Goal: Task Accomplishment & Management: Complete application form

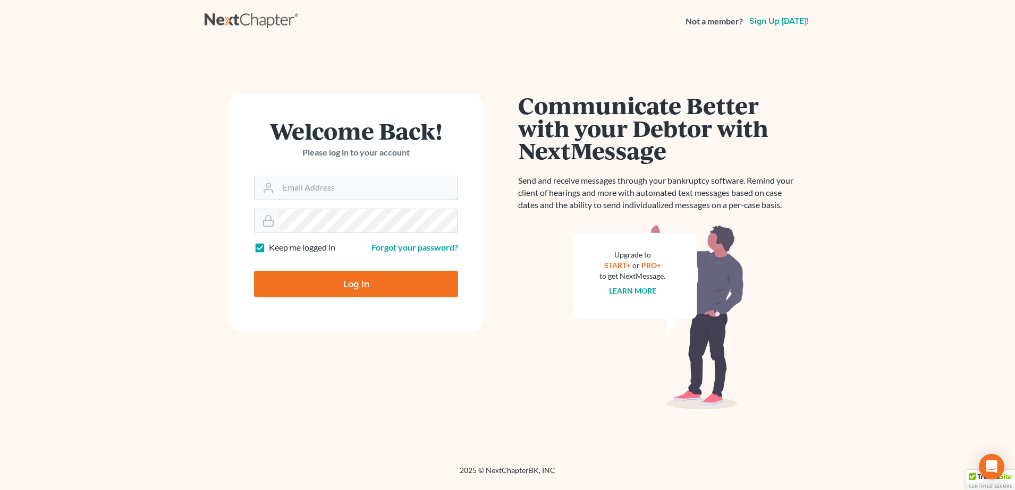
type input "[PERSON_NAME][EMAIL_ADDRESS][PERSON_NAME][DOMAIN_NAME]"
click at [326, 288] on input "Log In" at bounding box center [356, 284] width 204 height 27
type input "Thinking..."
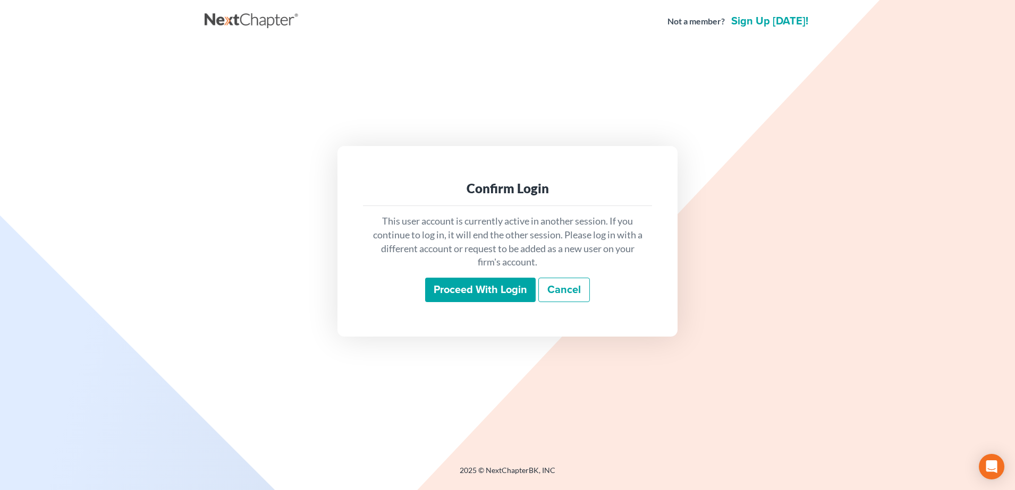
click at [457, 299] on input "Proceed with login" at bounding box center [480, 290] width 111 height 24
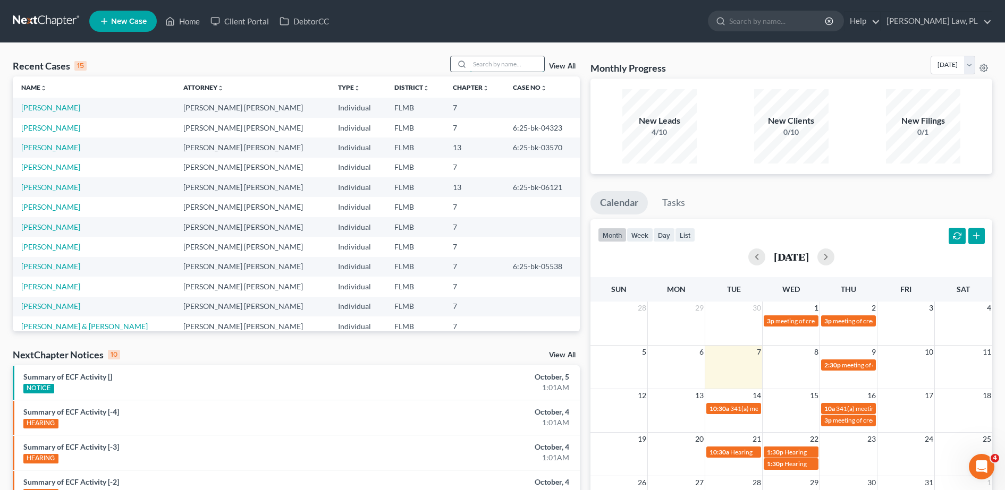
click at [521, 63] on input "search" at bounding box center [507, 63] width 74 height 15
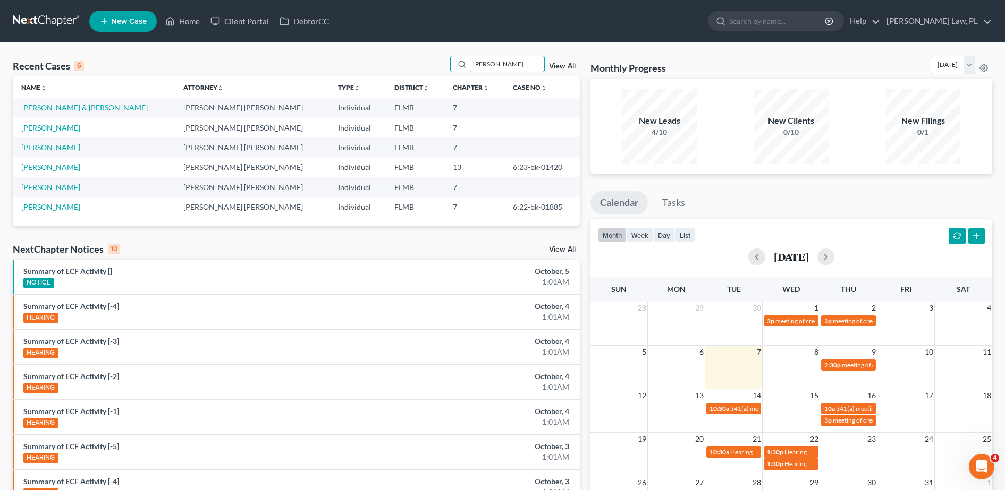
type input "[PERSON_NAME]"
click at [61, 107] on link "[PERSON_NAME] & [PERSON_NAME]" at bounding box center [84, 107] width 126 height 9
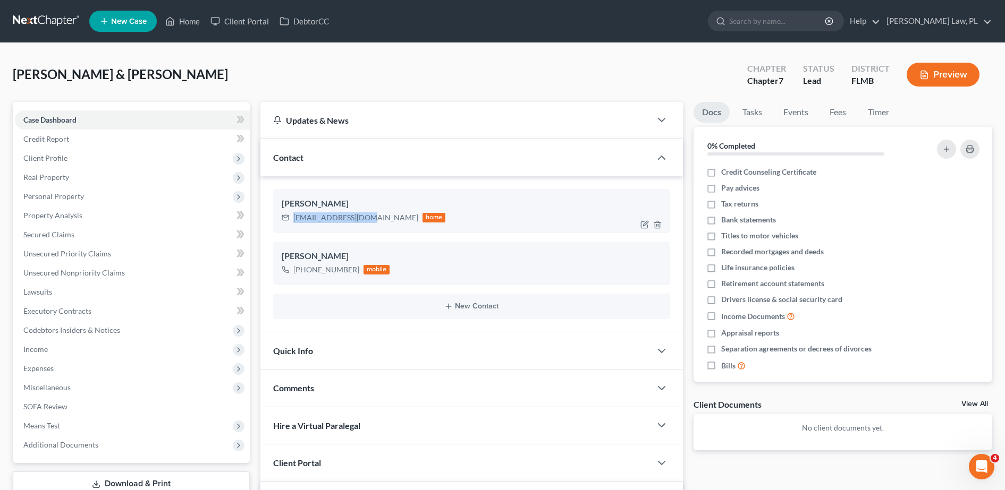
drag, startPoint x: 293, startPoint y: 221, endPoint x: 367, endPoint y: 227, distance: 74.1
click at [367, 227] on div "[PERSON_NAME] [EMAIL_ADDRESS][DOMAIN_NAME] home" at bounding box center [471, 211] width 397 height 44
copy div "[EMAIL_ADDRESS][DOMAIN_NAME]"
click at [320, 22] on link "DebtorCC" at bounding box center [304, 21] width 60 height 19
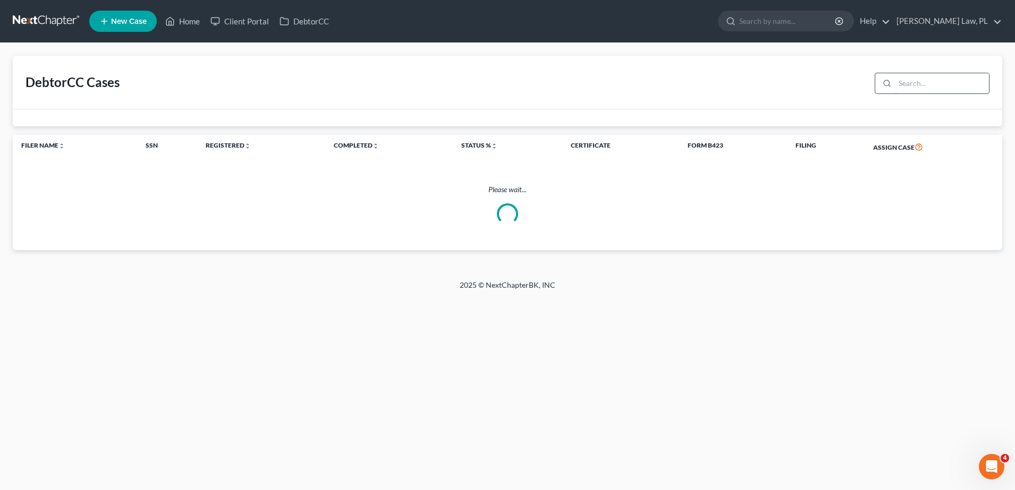
click at [952, 79] on input "search" at bounding box center [942, 83] width 94 height 20
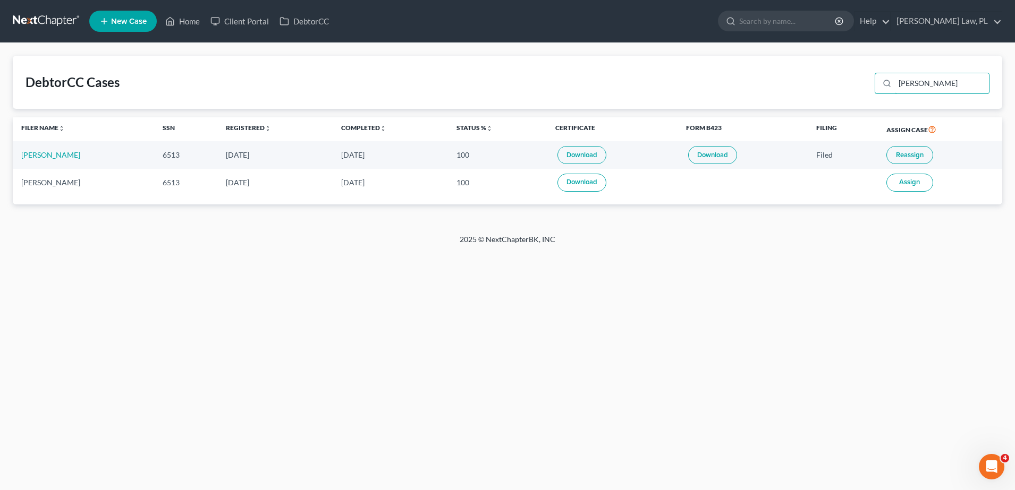
type input "[PERSON_NAME]"
click at [183, 20] on link "Home" at bounding box center [182, 21] width 45 height 19
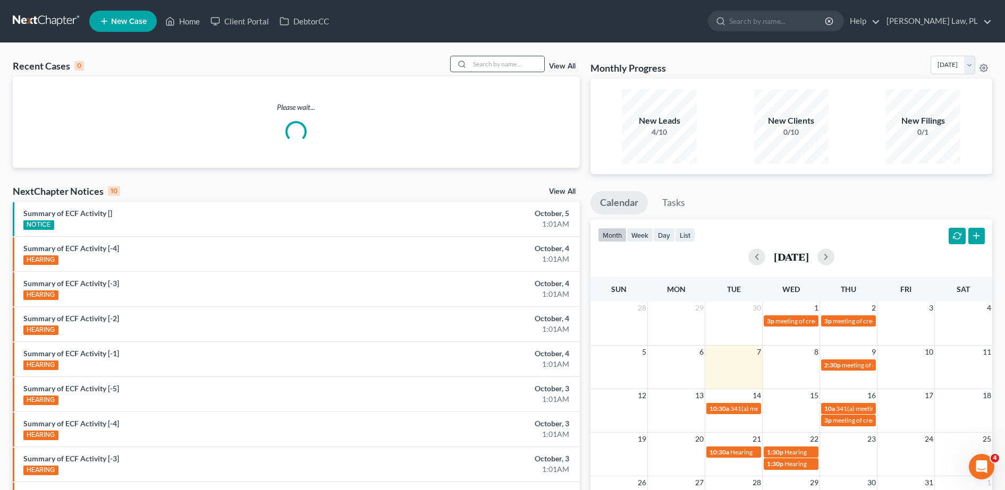
click at [486, 60] on input "search" at bounding box center [507, 63] width 74 height 15
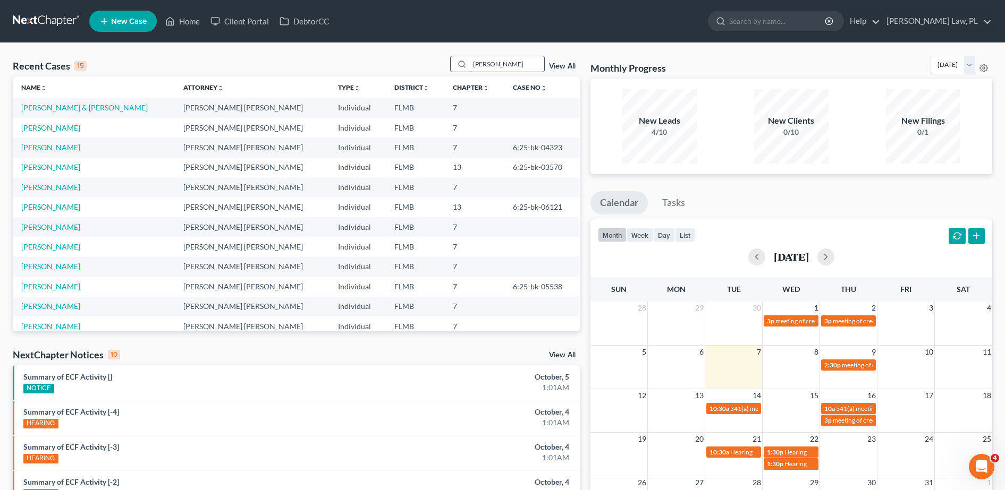
type input "[PERSON_NAME]"
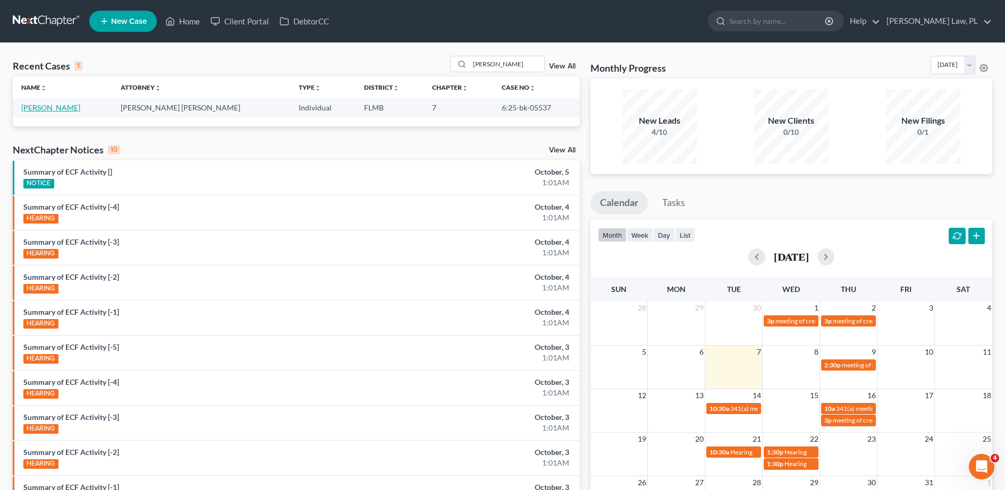
click at [60, 108] on link "[PERSON_NAME]" at bounding box center [50, 107] width 59 height 9
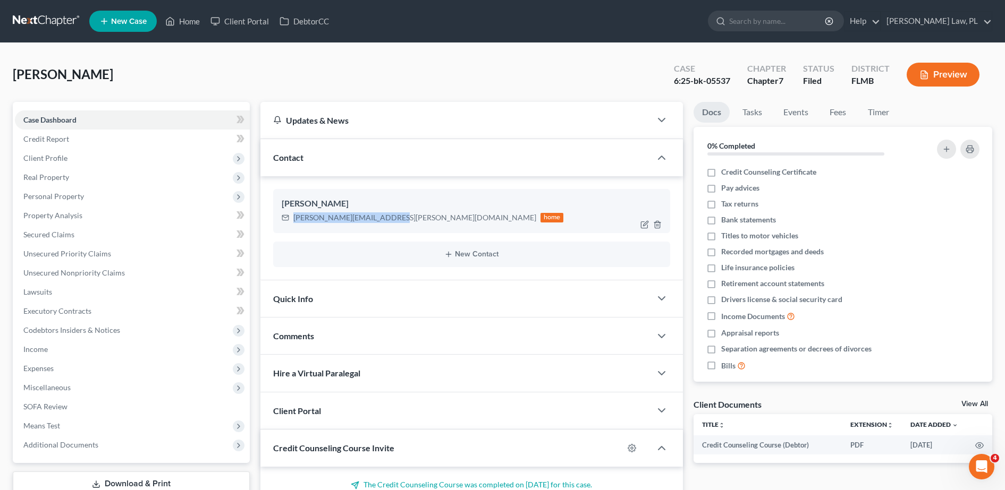
drag, startPoint x: 292, startPoint y: 218, endPoint x: 383, endPoint y: 230, distance: 92.2
click at [383, 230] on div "[PERSON_NAME] [PERSON_NAME][EMAIL_ADDRESS][PERSON_NAME][DOMAIN_NAME] home" at bounding box center [471, 211] width 397 height 44
copy div "[PERSON_NAME][EMAIL_ADDRESS][PERSON_NAME][DOMAIN_NAME]"
click at [185, 22] on link "Home" at bounding box center [182, 21] width 45 height 19
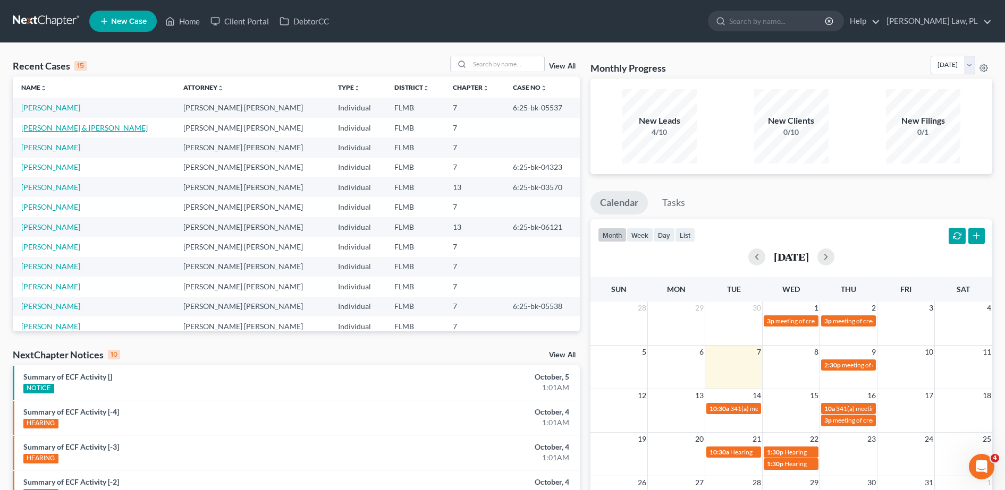
click at [41, 128] on link "[PERSON_NAME] & [PERSON_NAME]" at bounding box center [84, 127] width 126 height 9
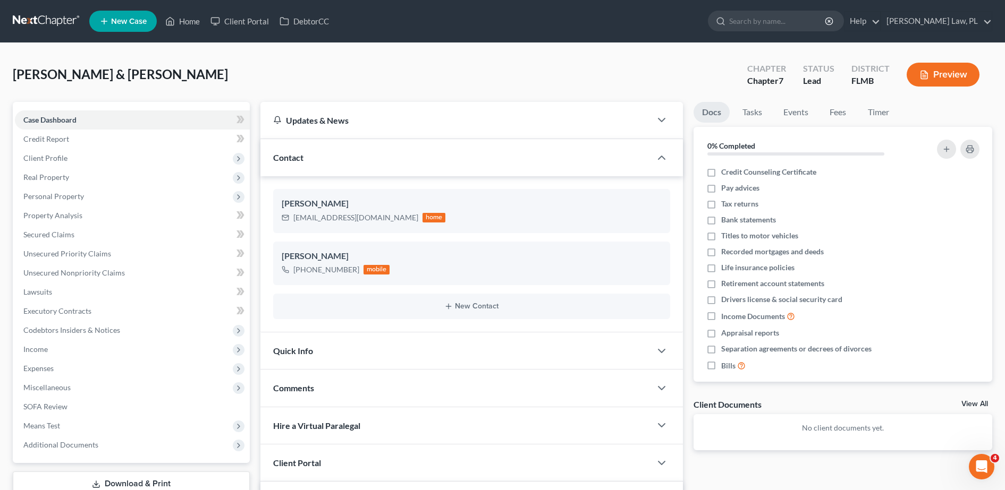
scroll to position [35, 0]
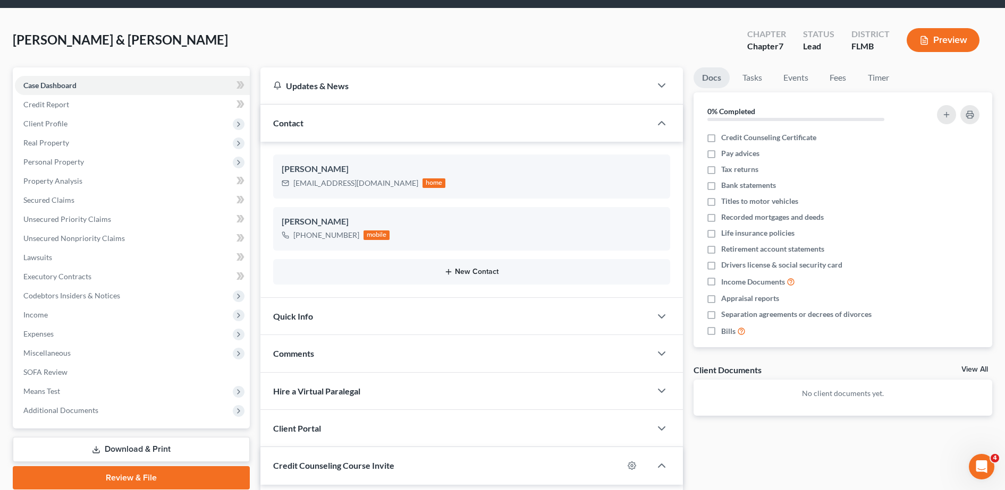
click at [454, 276] on button "New Contact" at bounding box center [472, 272] width 380 height 9
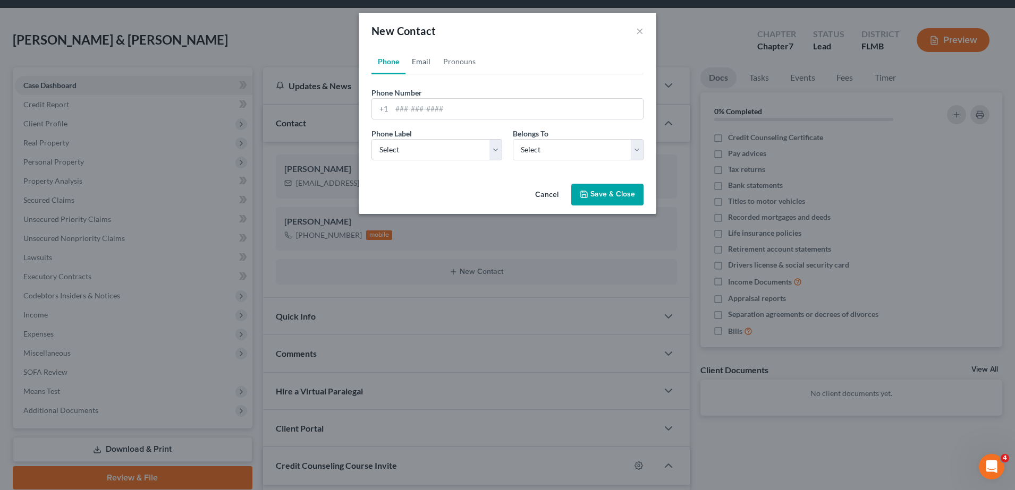
click at [424, 73] on link "Email" at bounding box center [420, 62] width 31 height 26
click at [426, 113] on input "email" at bounding box center [517, 109] width 251 height 20
type input "[EMAIL_ADDRESS][DOMAIN_NAME]"
click at [445, 154] on select "Select Home Work Other" at bounding box center [436, 149] width 131 height 21
select select "0"
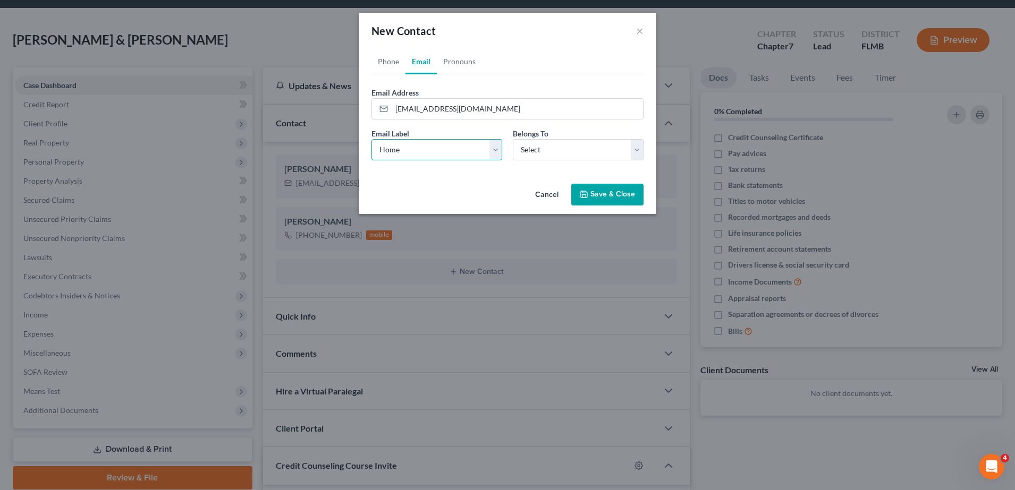
click at [371, 139] on select "Select Home Work Other" at bounding box center [436, 149] width 131 height 21
click at [554, 160] on div "Email Label Select Home Work Other Belongs To * Select Client Spouse Other" at bounding box center [507, 148] width 283 height 41
click at [551, 158] on select "Select Client Spouse Other" at bounding box center [578, 149] width 131 height 21
select select "0"
click at [513, 139] on select "Select Client Spouse Other" at bounding box center [578, 149] width 131 height 21
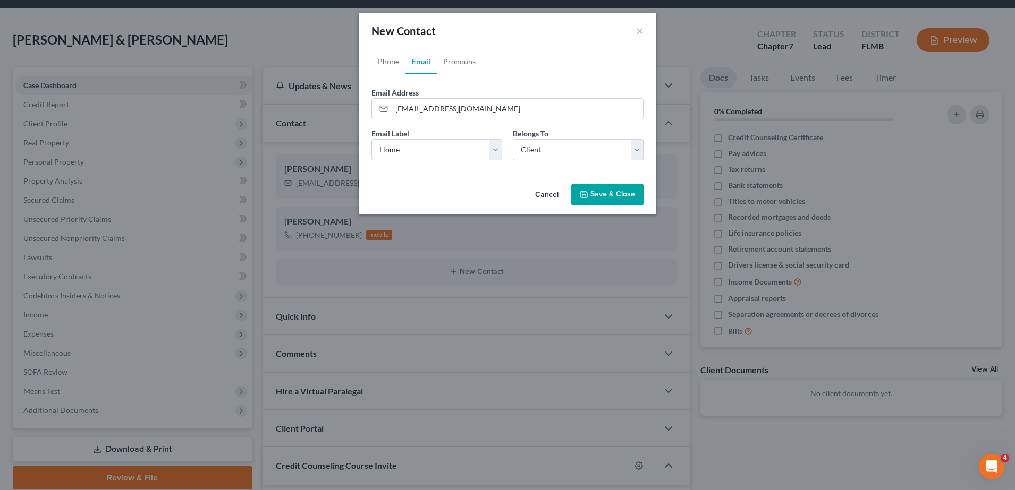
click at [609, 192] on button "Save & Close" at bounding box center [607, 195] width 72 height 22
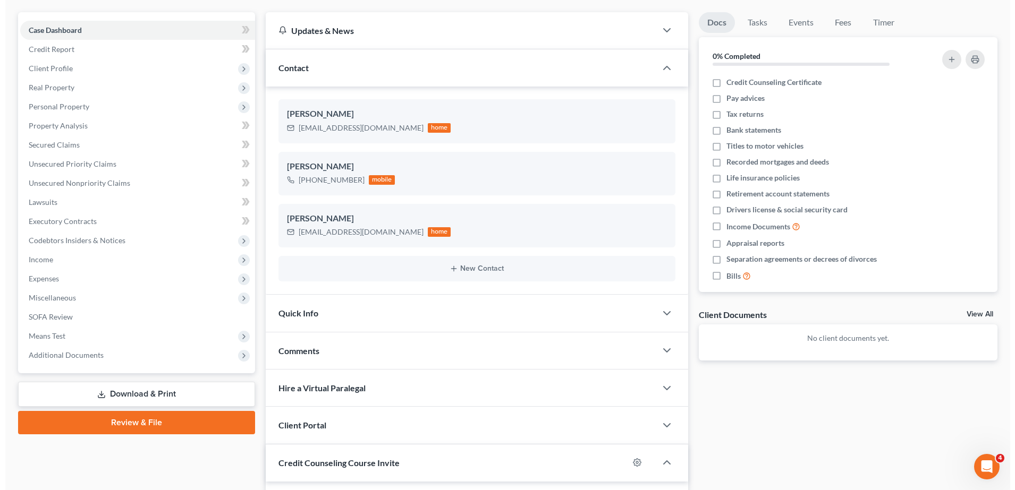
scroll to position [0, 0]
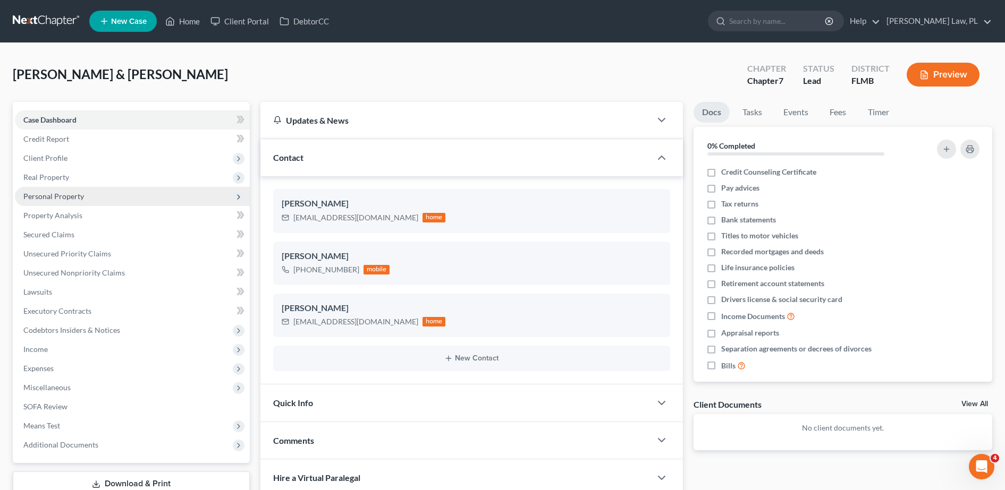
click at [95, 188] on span "Personal Property" at bounding box center [132, 196] width 235 height 19
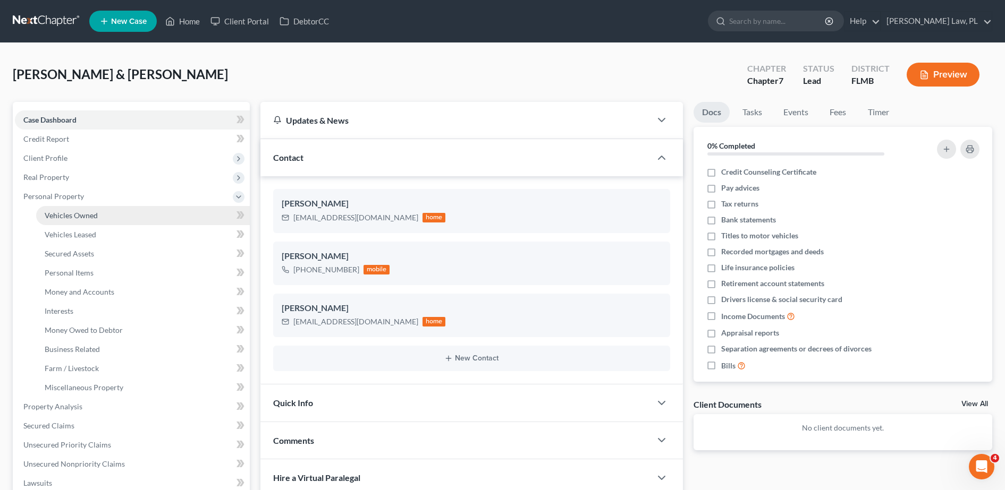
click at [90, 214] on span "Vehicles Owned" at bounding box center [71, 215] width 53 height 9
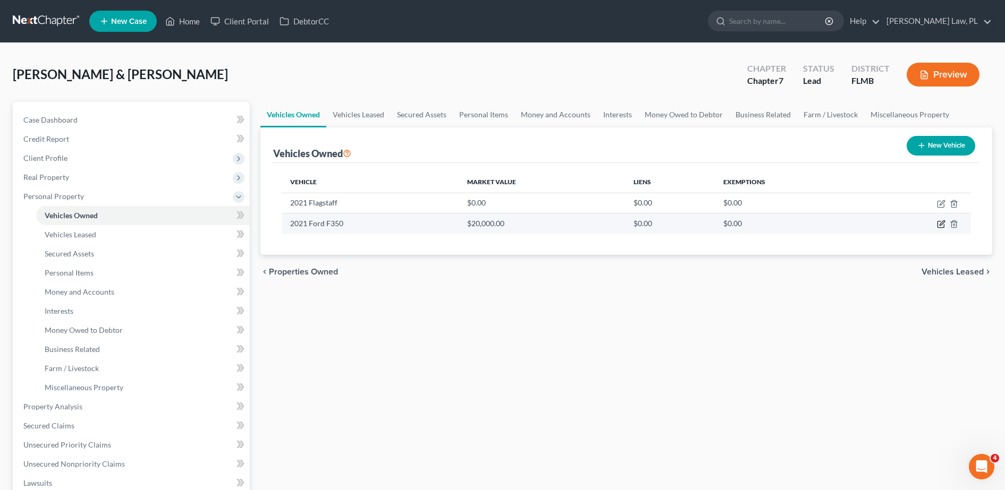
click at [940, 223] on icon "button" at bounding box center [941, 224] width 9 height 9
select select "1"
select select "5"
select select "3"
select select "2"
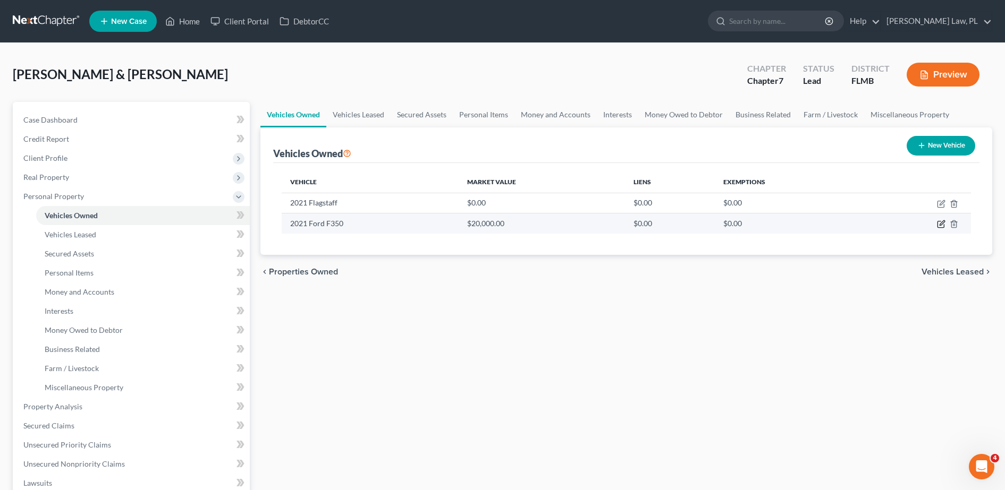
select select "2"
select select "0"
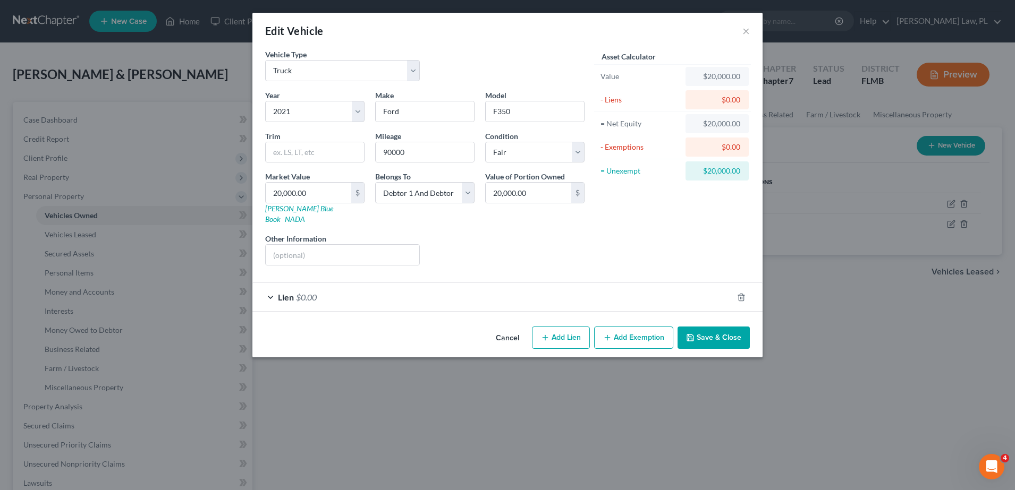
click at [407, 284] on div "Lien $0.00" at bounding box center [492, 297] width 480 height 28
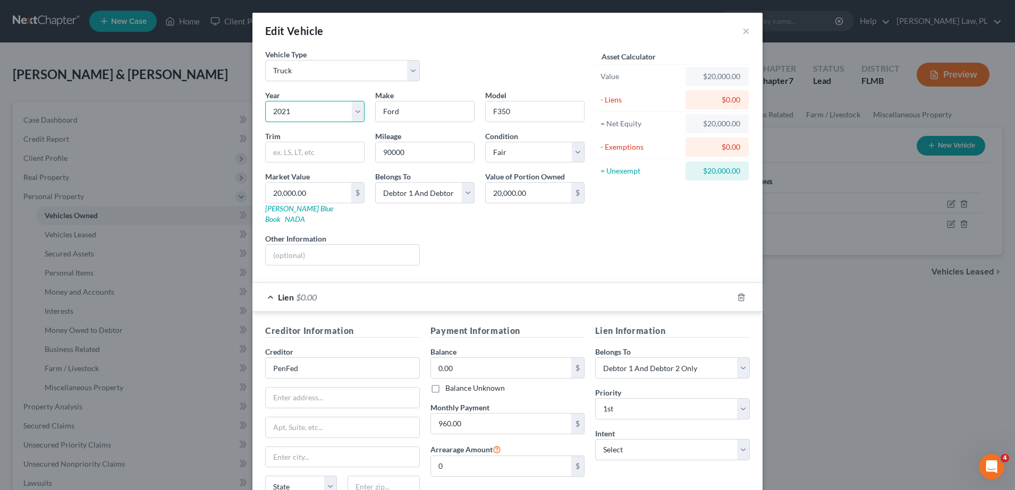
click at [335, 117] on select "Select 2026 2025 2024 2023 2022 2021 2020 2019 2018 2017 2016 2015 2014 2013 20…" at bounding box center [314, 111] width 99 height 21
click at [399, 121] on input "Ford" at bounding box center [425, 111] width 98 height 20
drag, startPoint x: 408, startPoint y: 109, endPoint x: 355, endPoint y: 101, distance: 53.2
click at [355, 101] on div "Year Select 2026 2025 2024 2023 2022 2021 2020 2019 2018 2017 2016 2015 2014 20…" at bounding box center [425, 182] width 330 height 184
type input "Kia"
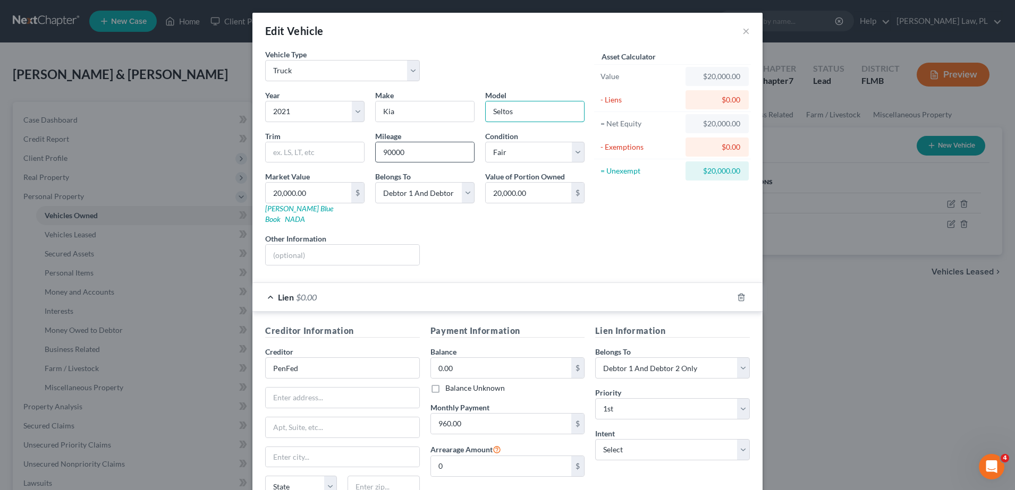
type input "Seltos"
click at [416, 148] on input "90000" at bounding box center [425, 152] width 98 height 20
type input "9"
type input "100000"
click at [528, 148] on select "Select Excellent Very Good Good Fair Poor" at bounding box center [534, 152] width 99 height 21
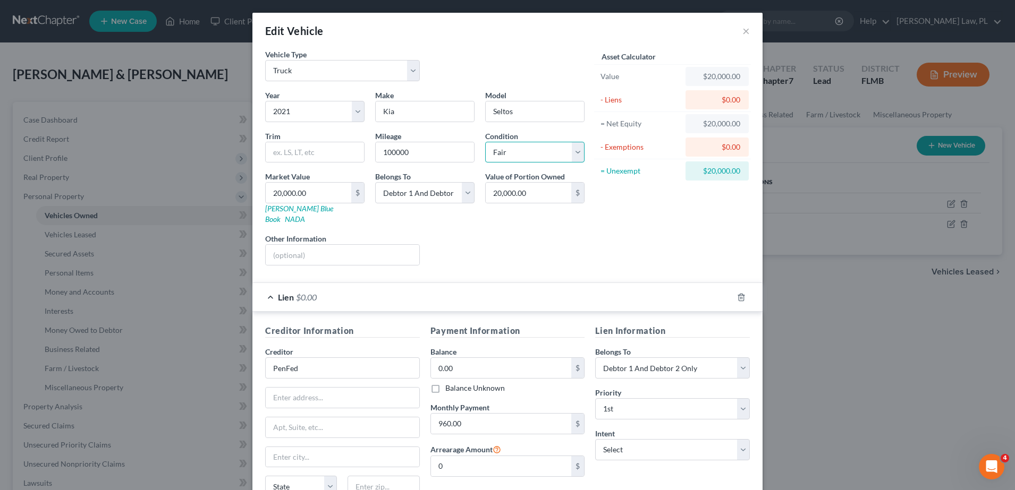
select select "0"
click at [485, 142] on select "Select Excellent Very Good Good Fair Poor" at bounding box center [534, 152] width 99 height 21
click at [501, 264] on form "Vehicle Type Select Automobile Truck Trailer Watercraft Aircraft Motor Home Atv…" at bounding box center [507, 291] width 485 height 485
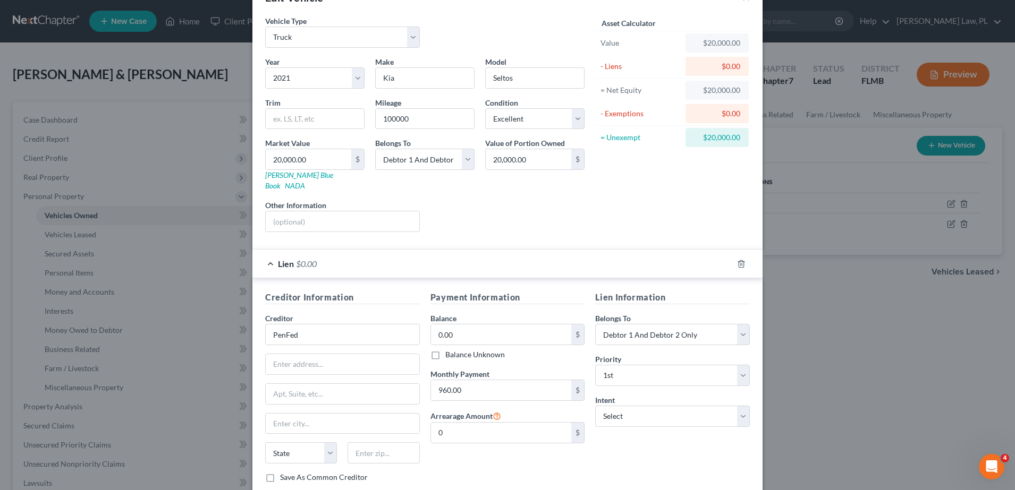
scroll to position [37, 0]
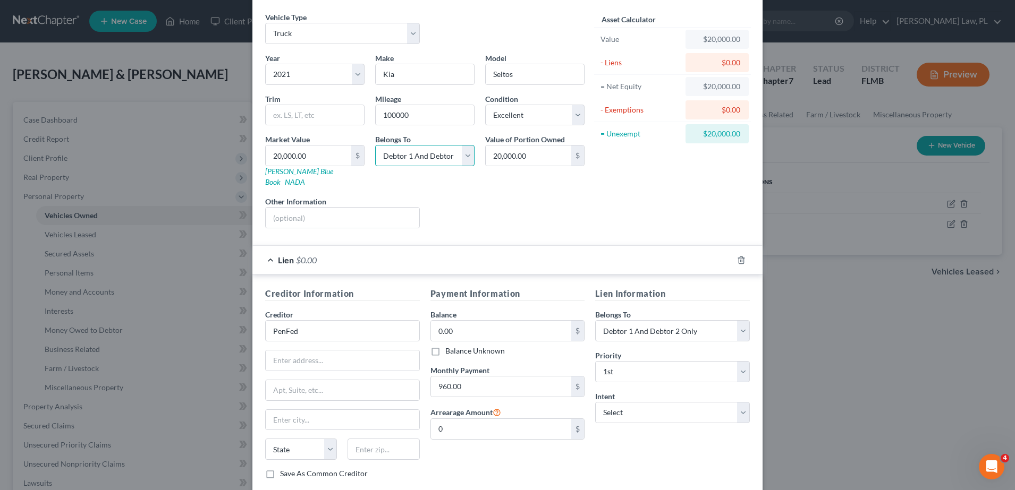
click at [416, 155] on select "Select Debtor 1 Only Debtor 2 Only Debtor 1 And Debtor 2 Only At Least One Of T…" at bounding box center [424, 155] width 99 height 21
select select "0"
click at [375, 145] on select "Select Debtor 1 Only Debtor 2 Only Debtor 1 And Debtor 2 Only At Least One Of T…" at bounding box center [424, 155] width 99 height 21
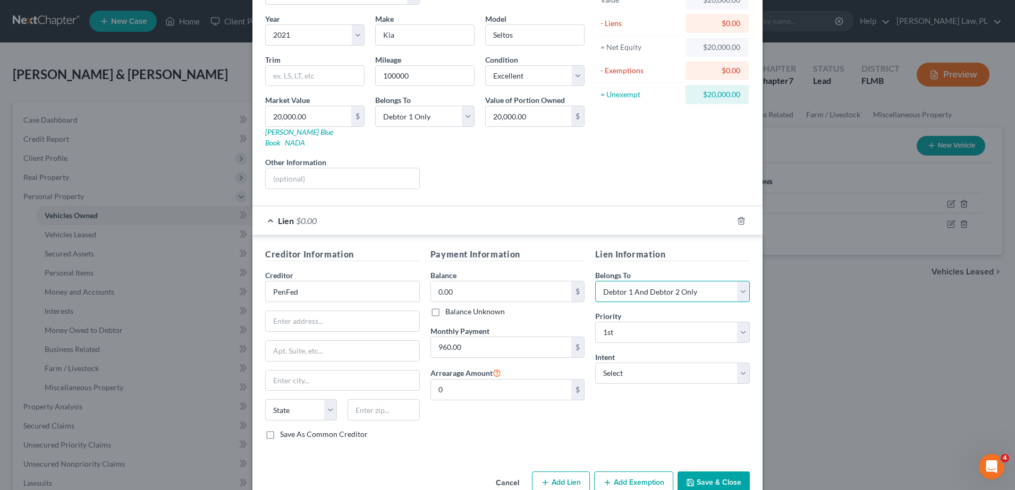
click at [595, 287] on select "Select Debtor 1 Only Debtor 2 Only Debtor 1 And Debtor 2 Only At Least One Of T…" at bounding box center [672, 291] width 155 height 21
select select "0"
click at [595, 281] on select "Select Debtor 1 Only Debtor 2 Only Debtor 1 And Debtor 2 Only At Least One Of T…" at bounding box center [672, 291] width 155 height 21
click at [618, 395] on div "Lien Information Belongs To * Select Debtor 1 Only Debtor 2 Only Debtor 1 And D…" at bounding box center [672, 348] width 165 height 200
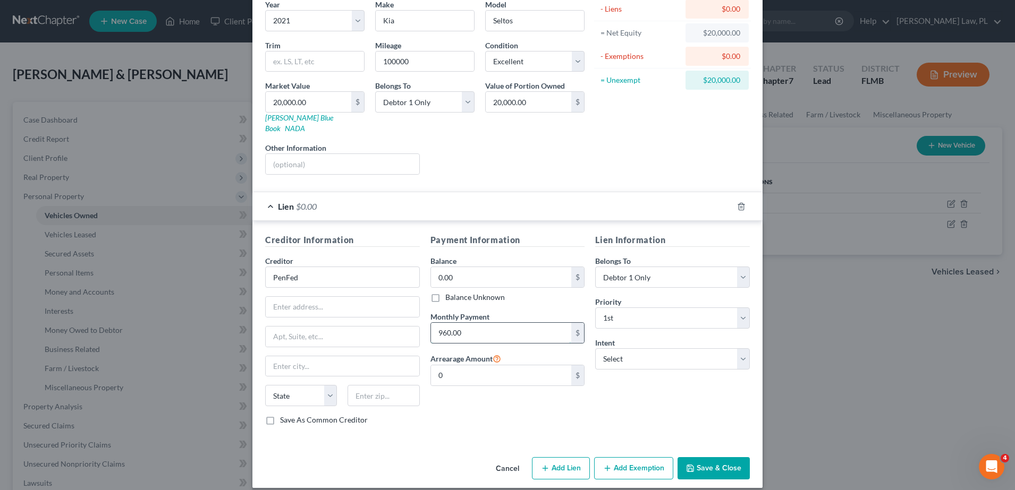
click at [516, 323] on input "960.00" at bounding box center [501, 333] width 141 height 20
type input "757.00"
click at [599, 372] on div "Lien Information Belongs To * Select Debtor 1 Only Debtor 2 Only Debtor 1 And D…" at bounding box center [672, 334] width 165 height 200
click at [709, 466] on button "Save & Close" at bounding box center [714, 469] width 72 height 22
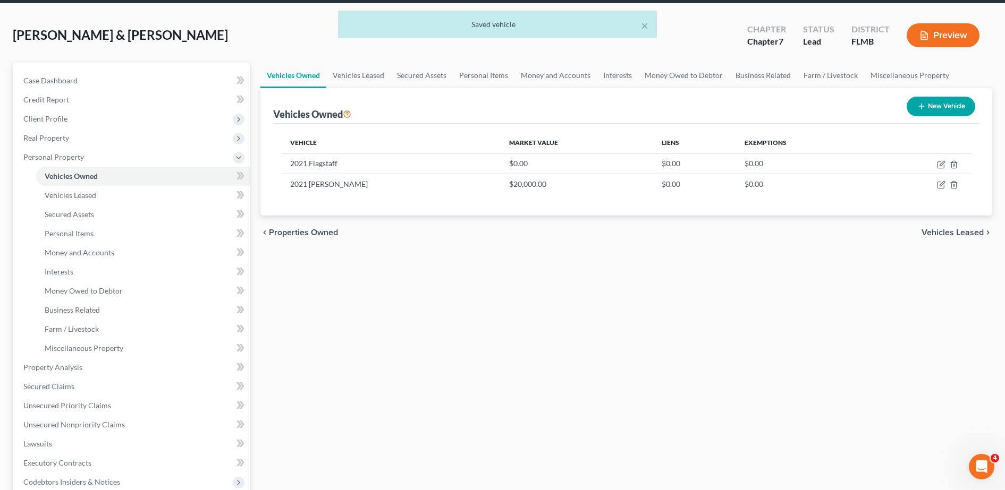
scroll to position [40, 0]
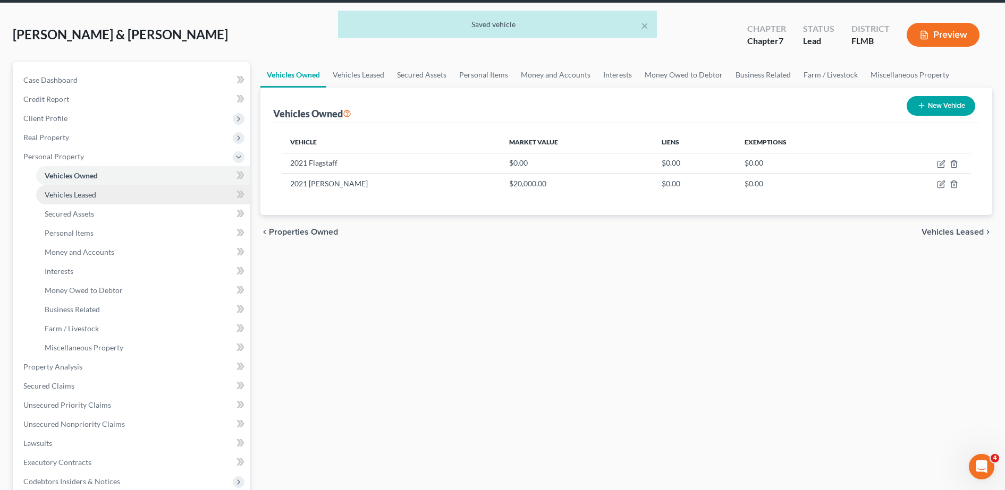
click at [141, 197] on link "Vehicles Leased" at bounding box center [143, 194] width 214 height 19
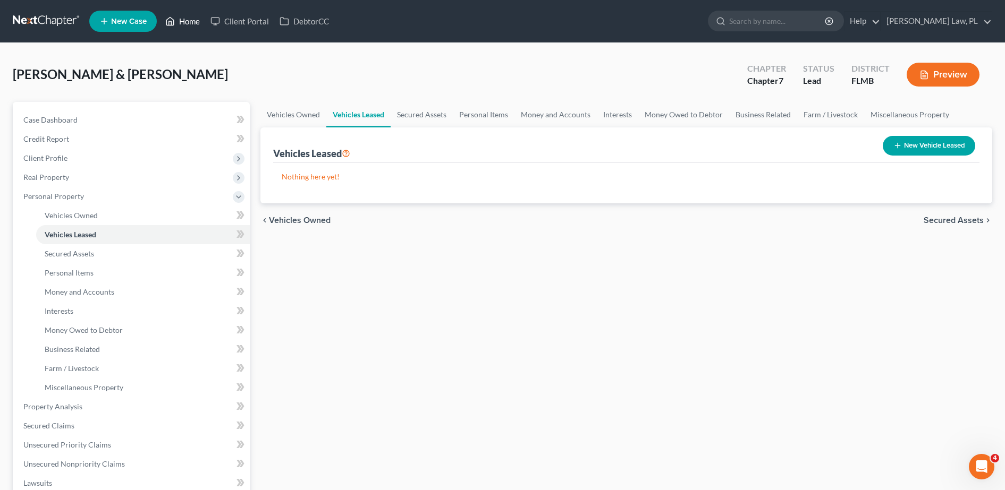
click at [185, 18] on link "Home" at bounding box center [182, 21] width 45 height 19
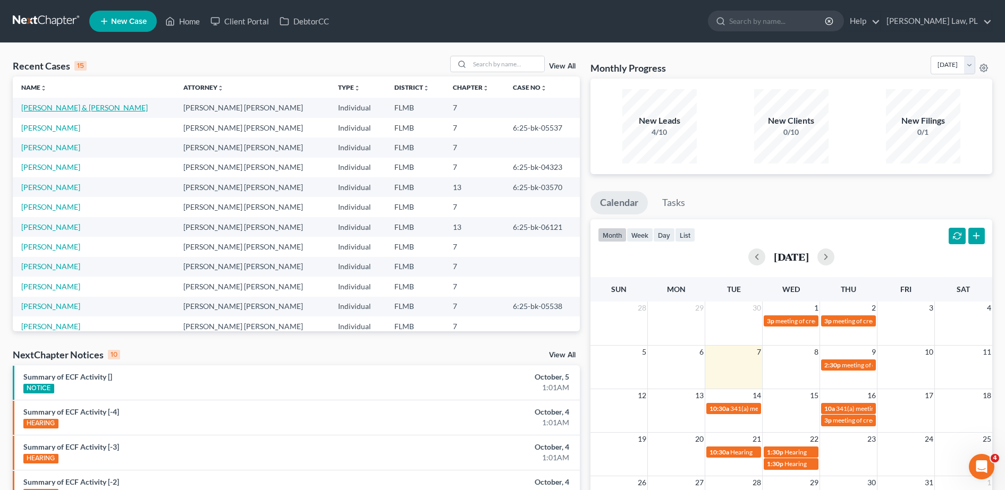
click at [71, 107] on link "[PERSON_NAME] & [PERSON_NAME]" at bounding box center [84, 107] width 126 height 9
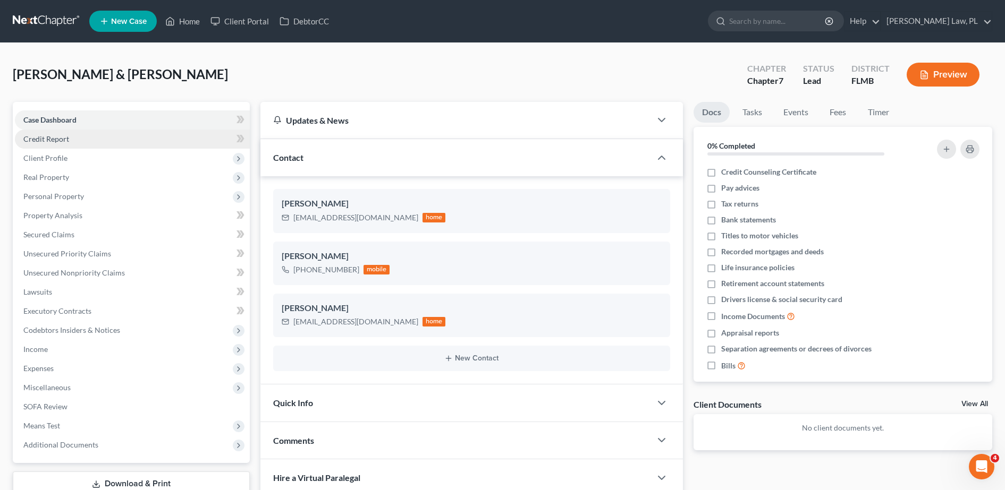
click at [84, 138] on link "Credit Report" at bounding box center [132, 139] width 235 height 19
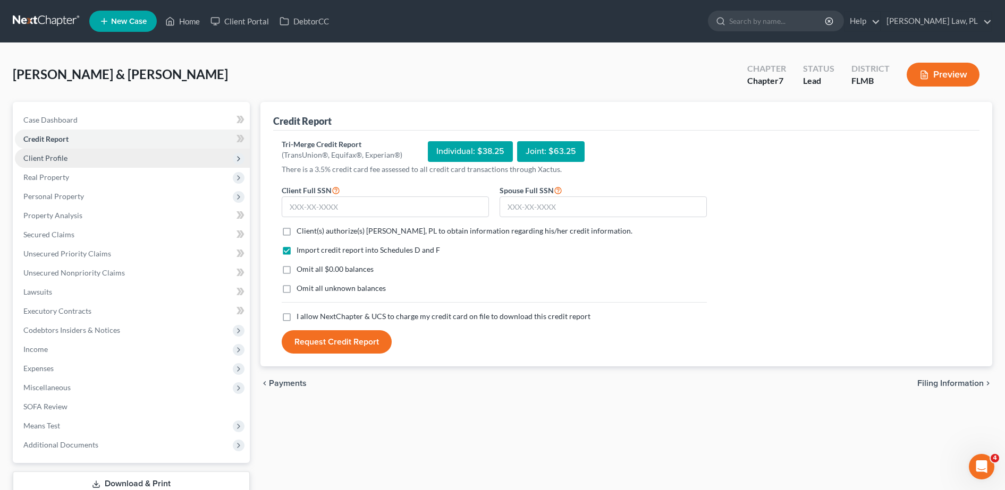
click at [62, 157] on span "Client Profile" at bounding box center [45, 158] width 44 height 9
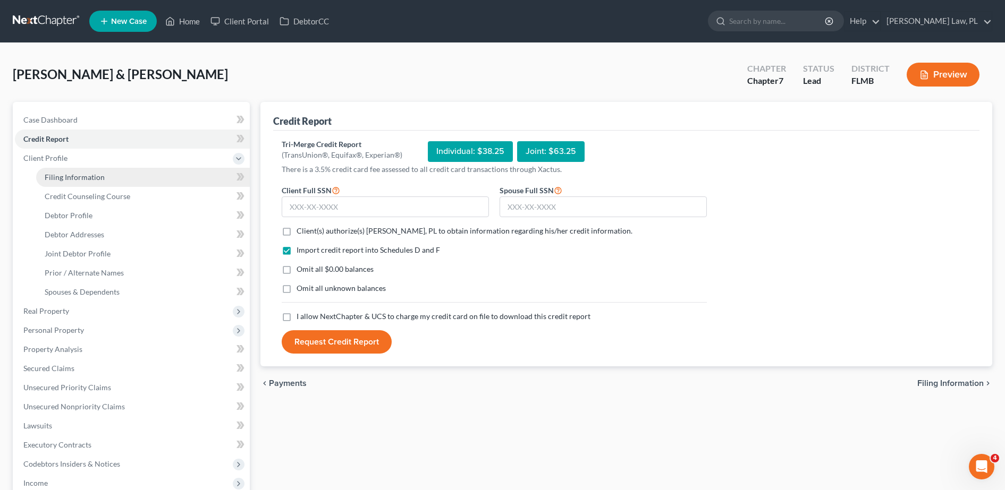
click at [64, 174] on span "Filing Information" at bounding box center [75, 177] width 60 height 9
select select "1"
select select "0"
select select "9"
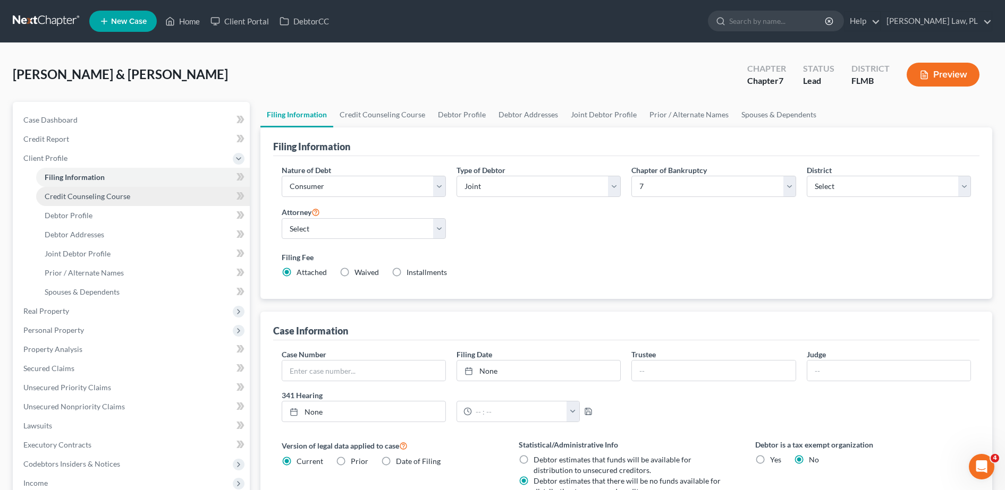
click at [69, 188] on link "Credit Counseling Course" at bounding box center [143, 196] width 214 height 19
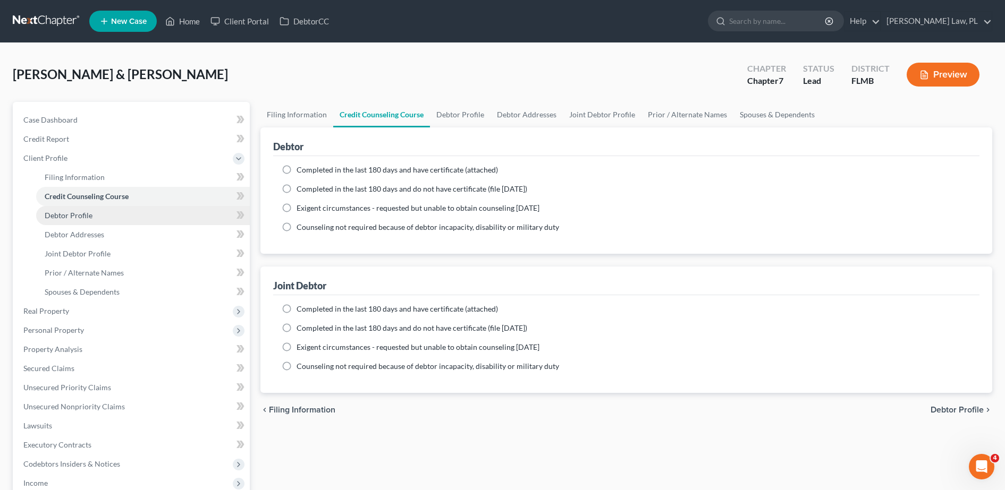
click at [77, 217] on span "Debtor Profile" at bounding box center [69, 215] width 48 height 9
select select "1"
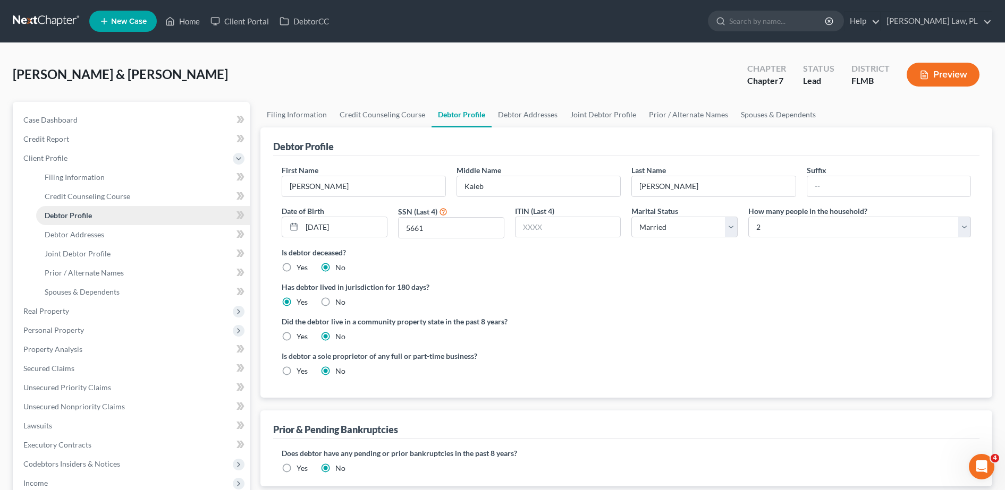
click at [111, 220] on link "Debtor Profile" at bounding box center [143, 215] width 214 height 19
click at [112, 235] on link "Debtor Addresses" at bounding box center [143, 234] width 214 height 19
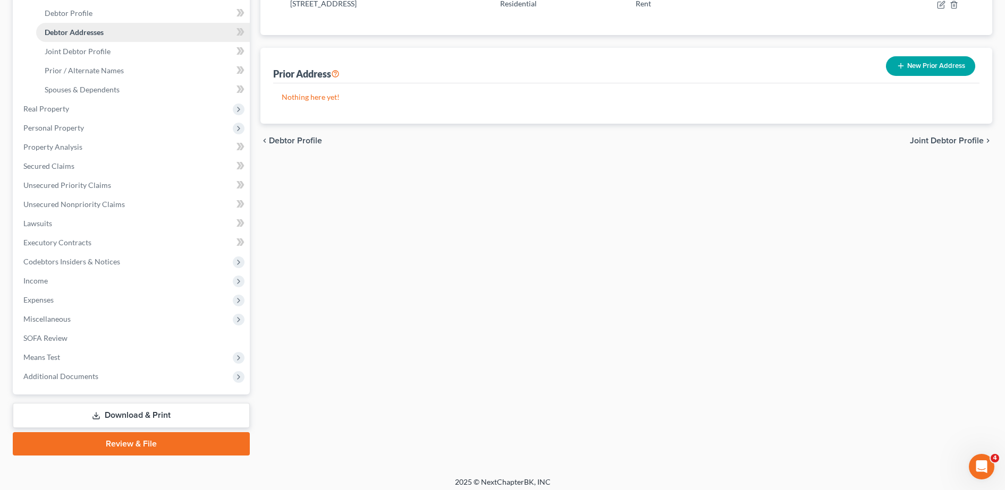
scroll to position [208, 0]
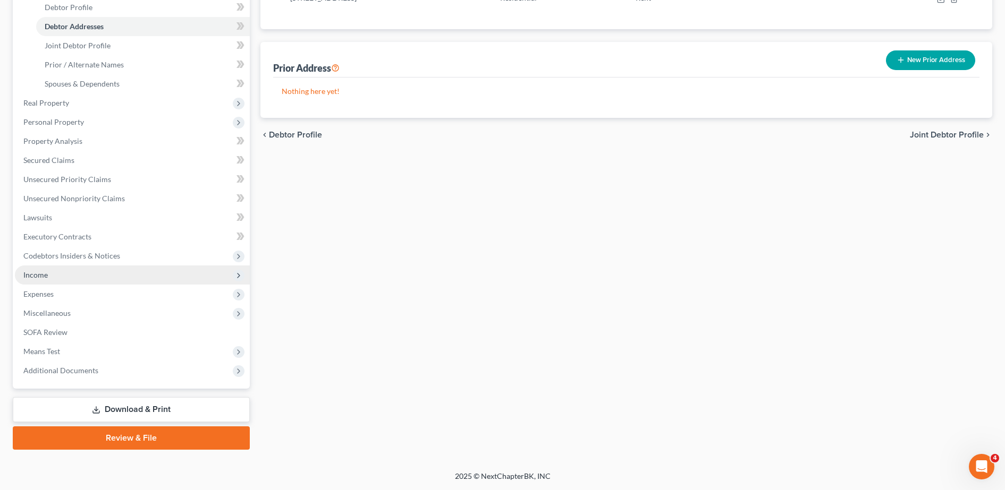
click at [77, 281] on span "Income" at bounding box center [132, 275] width 235 height 19
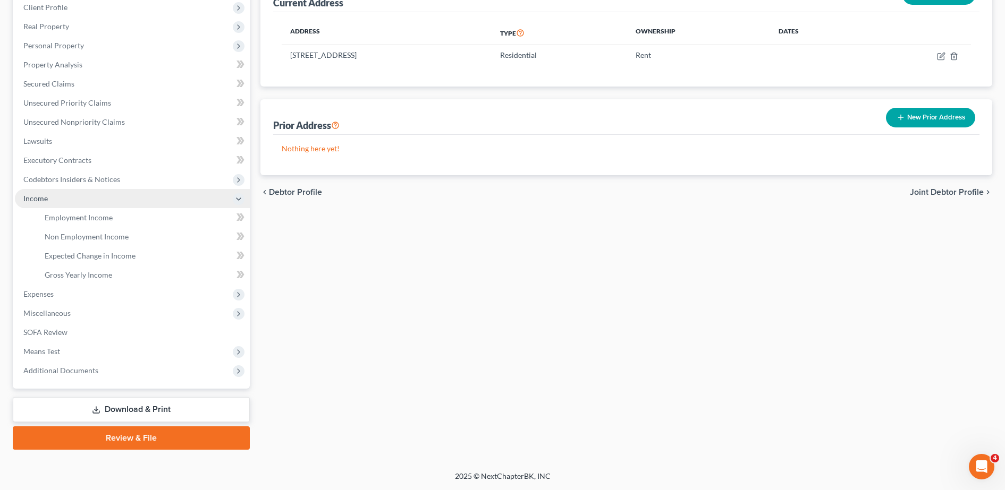
scroll to position [151, 0]
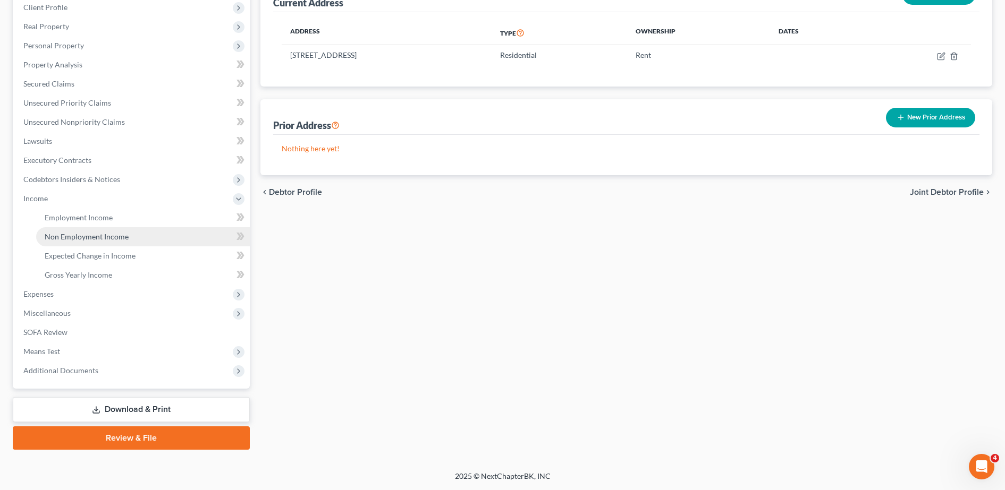
click at [97, 236] on span "Non Employment Income" at bounding box center [87, 236] width 84 height 9
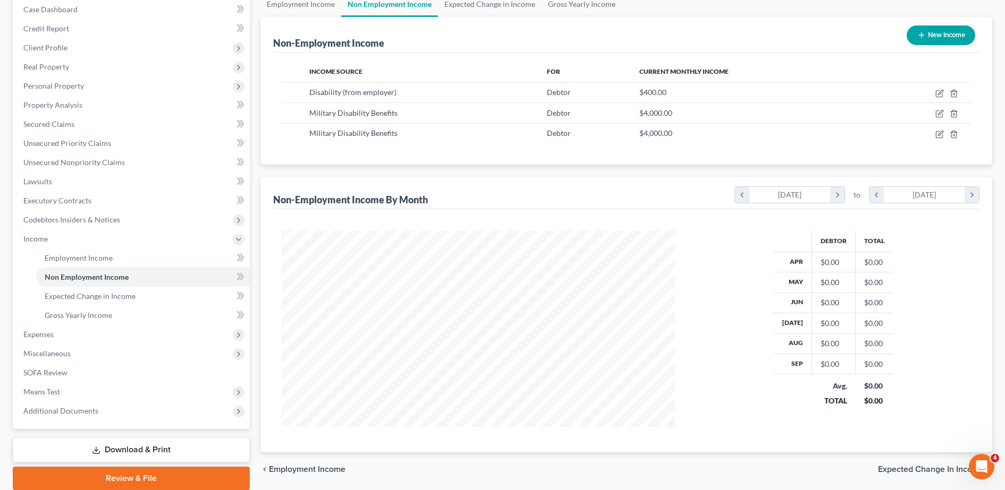
scroll to position [113, 0]
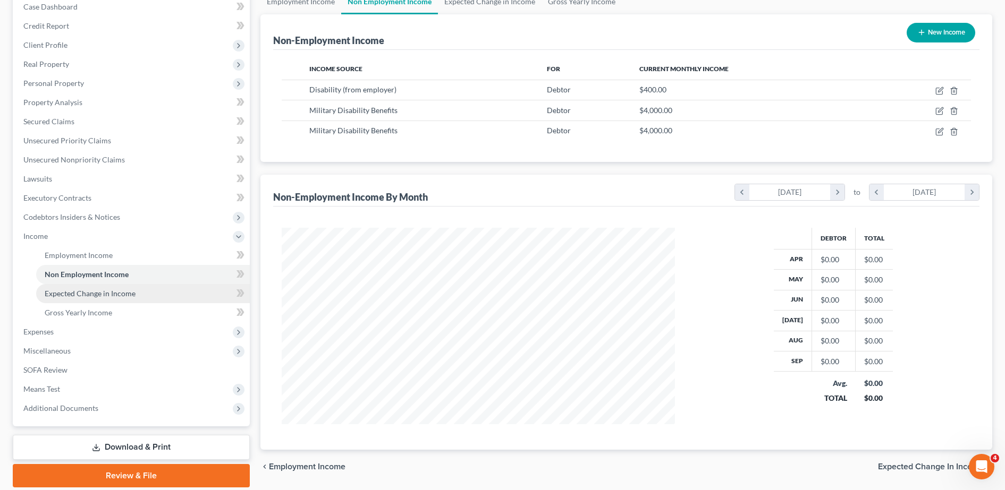
click at [158, 298] on link "Expected Change in Income" at bounding box center [143, 293] width 214 height 19
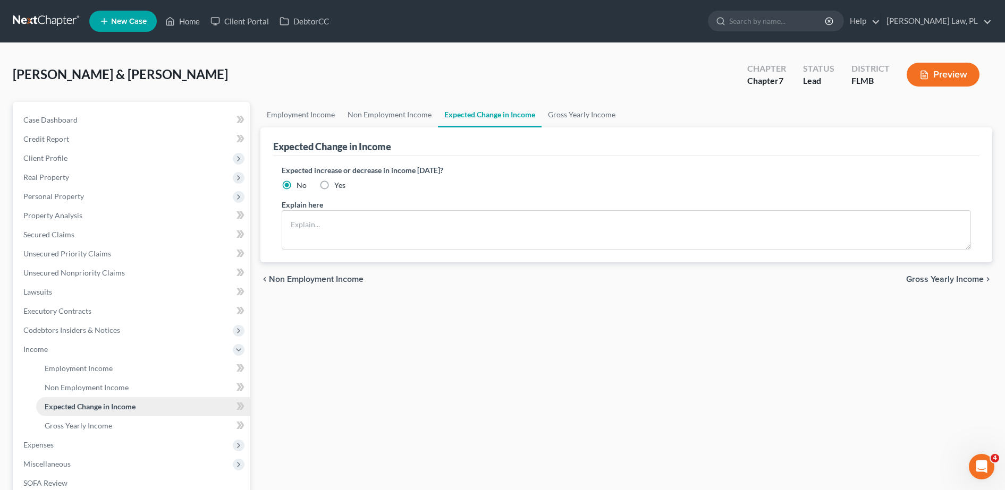
scroll to position [78, 0]
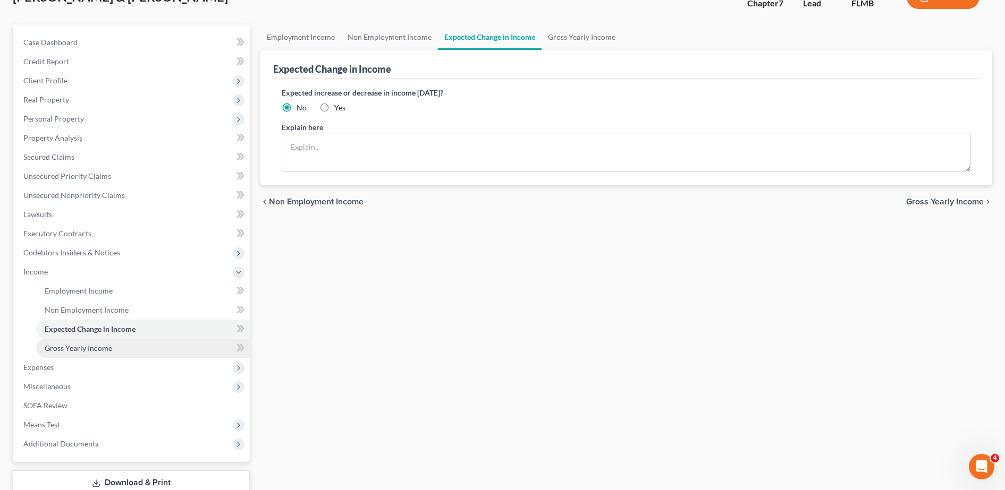
click at [124, 353] on link "Gross Yearly Income" at bounding box center [143, 348] width 214 height 19
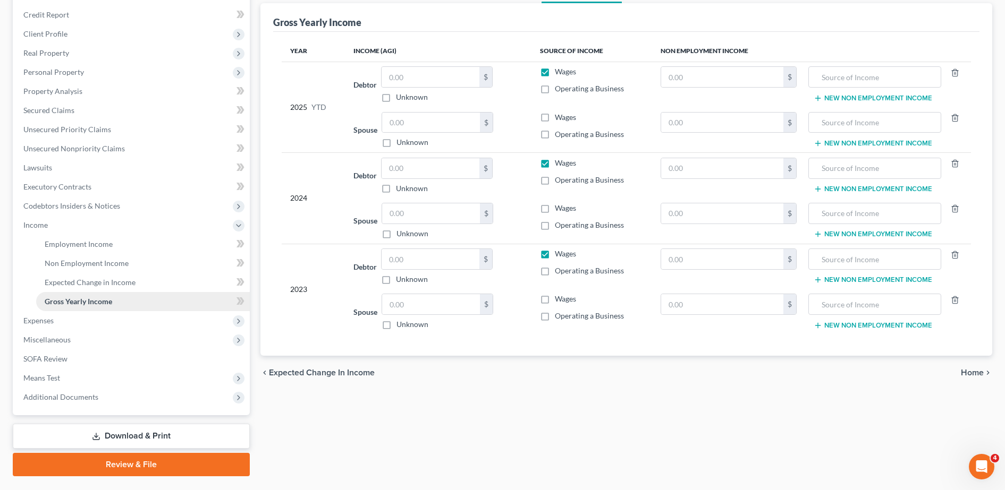
scroll to position [125, 0]
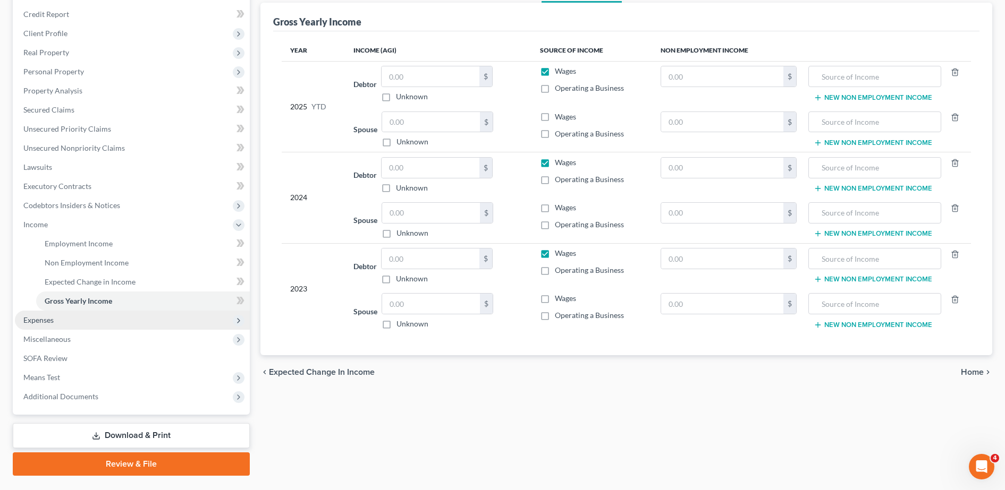
click at [82, 326] on span "Expenses" at bounding box center [132, 320] width 235 height 19
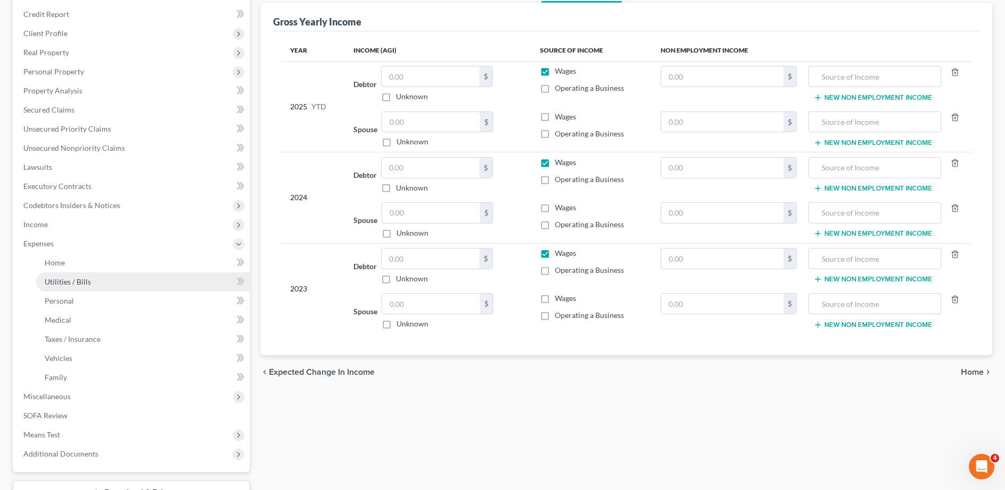
click at [53, 273] on link "Utilities / Bills" at bounding box center [143, 282] width 214 height 19
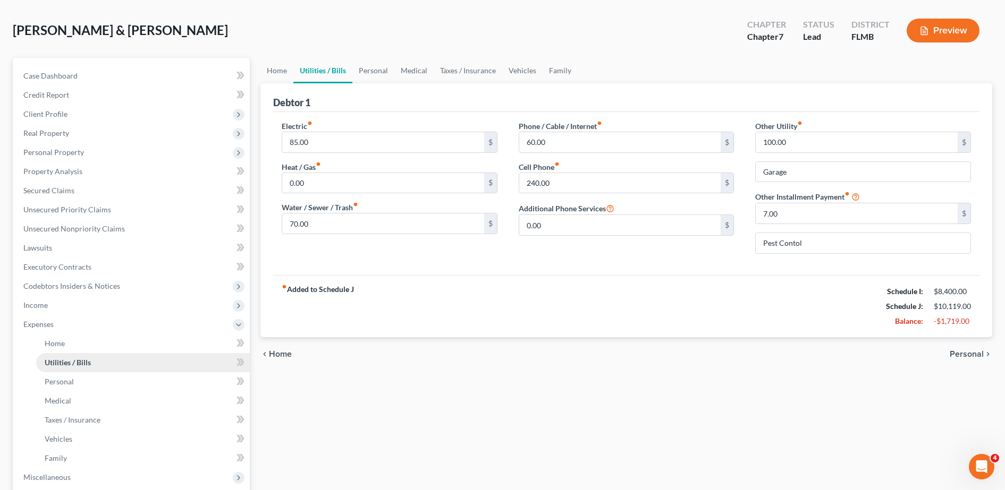
scroll to position [32, 0]
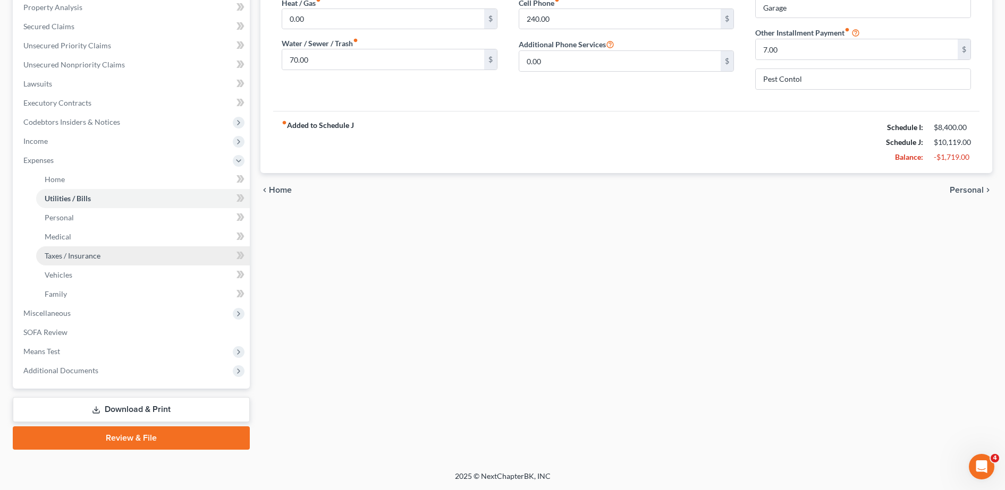
click at [79, 262] on link "Taxes / Insurance" at bounding box center [143, 256] width 214 height 19
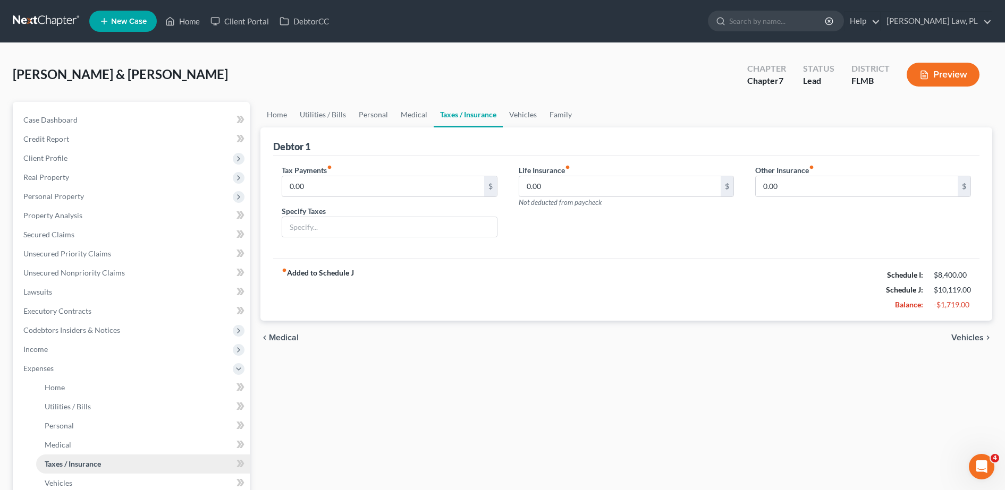
scroll to position [94, 0]
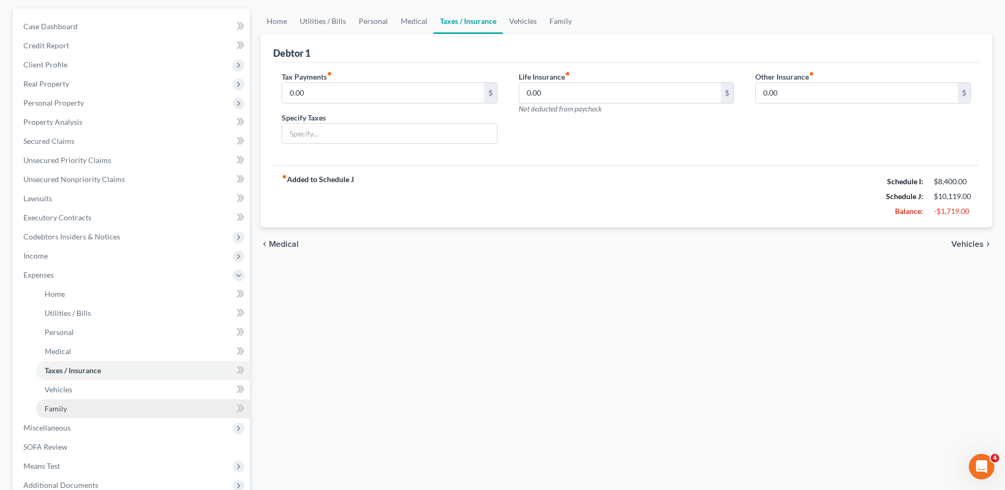
click at [62, 408] on span "Family" at bounding box center [56, 408] width 22 height 9
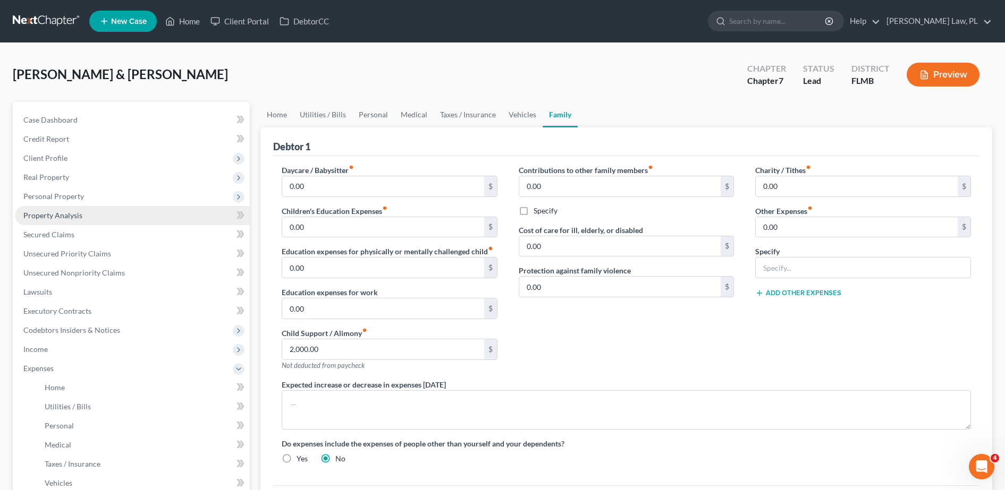
click at [82, 222] on link "Property Analysis" at bounding box center [132, 215] width 235 height 19
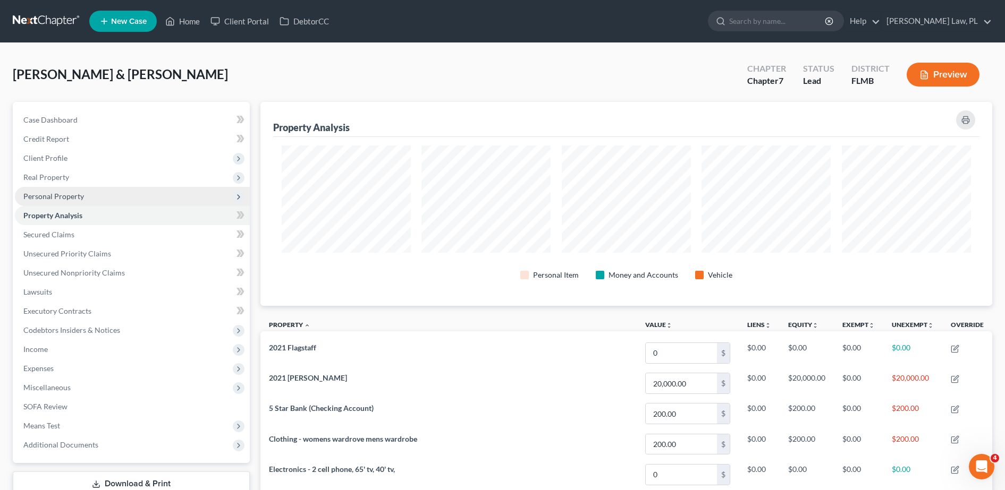
click at [82, 205] on span "Personal Property" at bounding box center [132, 196] width 235 height 19
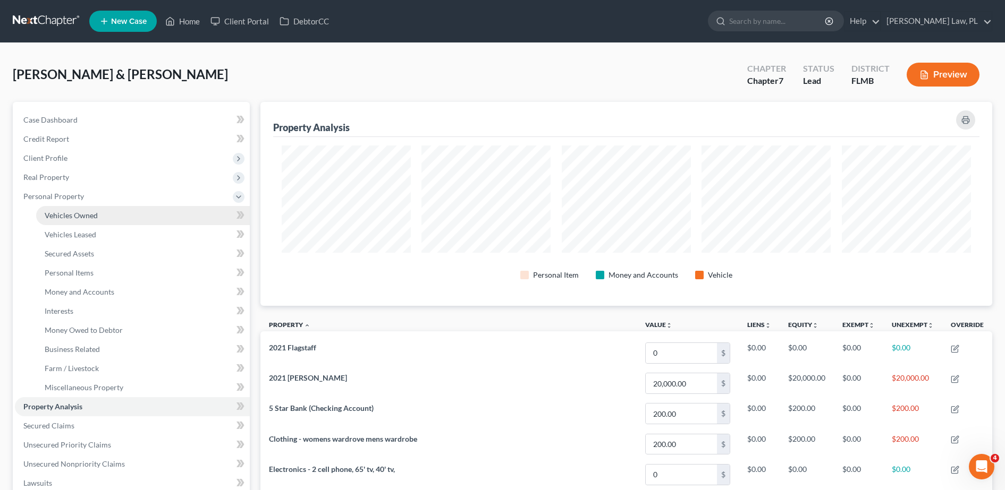
click at [86, 212] on span "Vehicles Owned" at bounding box center [71, 215] width 53 height 9
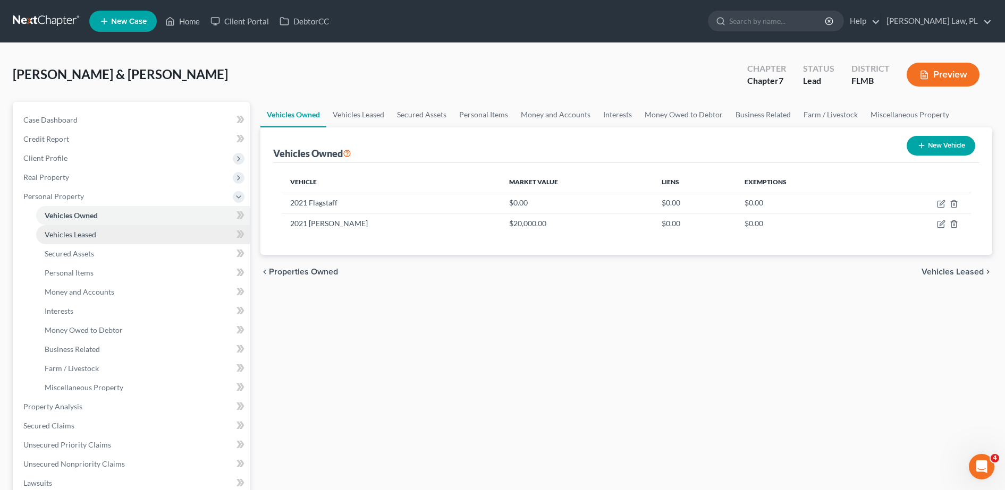
click at [90, 232] on span "Vehicles Leased" at bounding box center [71, 234] width 52 height 9
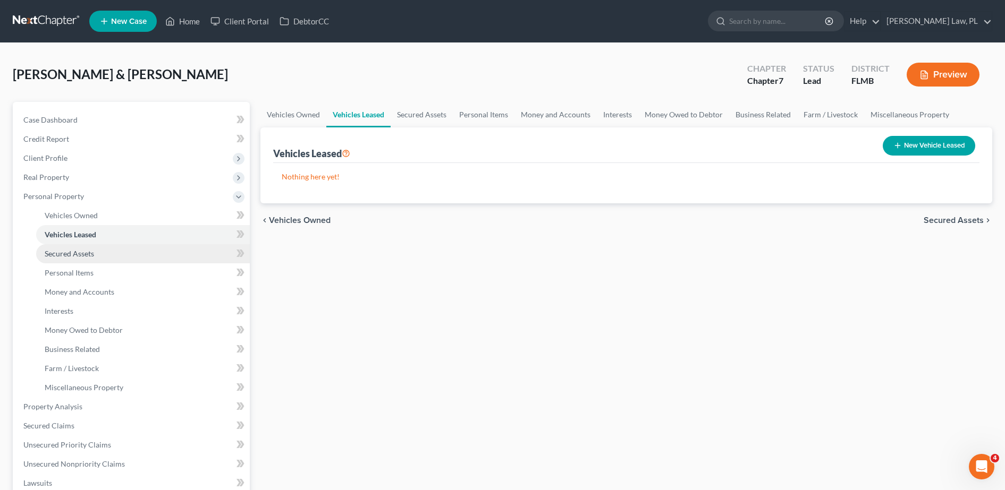
click at [92, 257] on span "Secured Assets" at bounding box center [69, 253] width 49 height 9
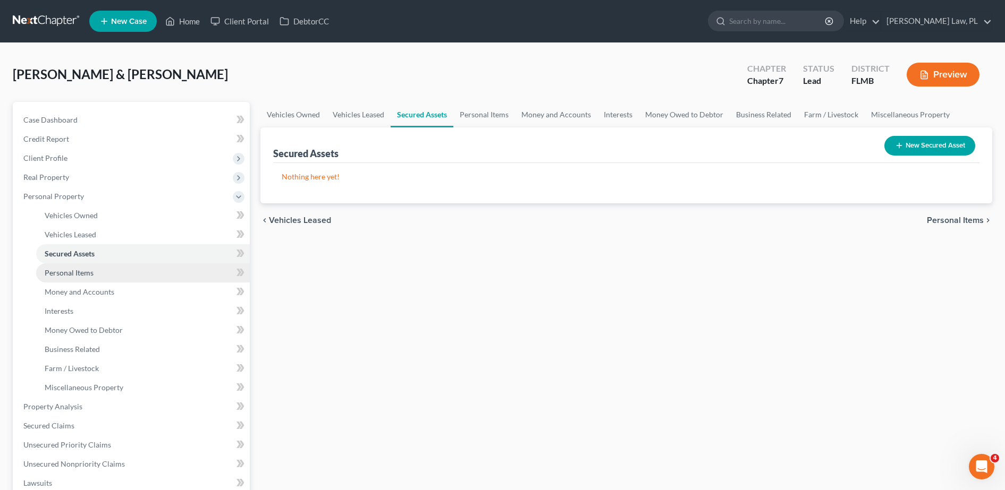
click at [96, 279] on link "Personal Items" at bounding box center [143, 273] width 214 height 19
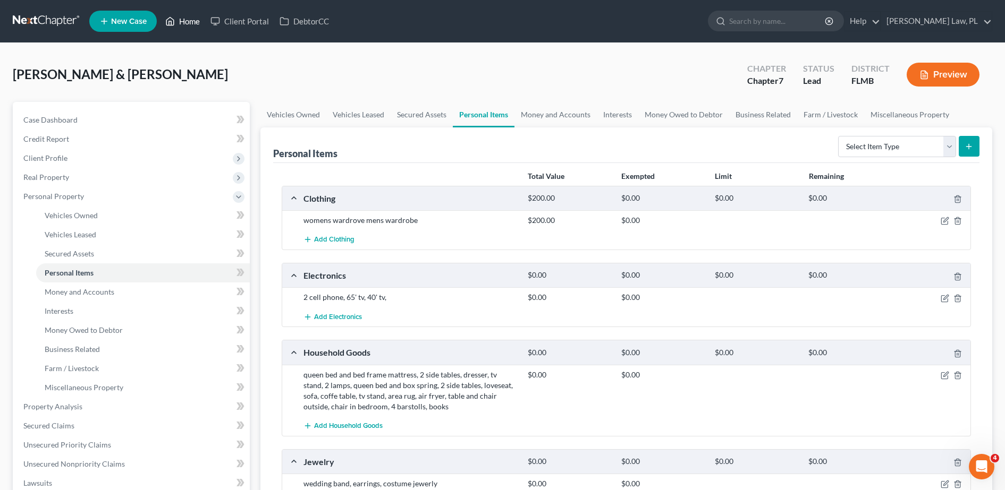
click at [190, 21] on link "Home" at bounding box center [182, 21] width 45 height 19
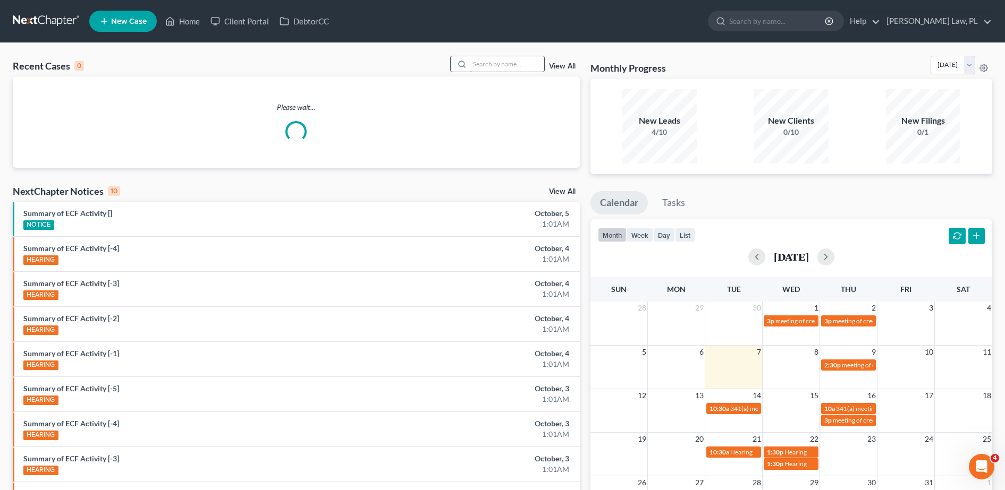
click at [496, 60] on input "search" at bounding box center [507, 63] width 74 height 15
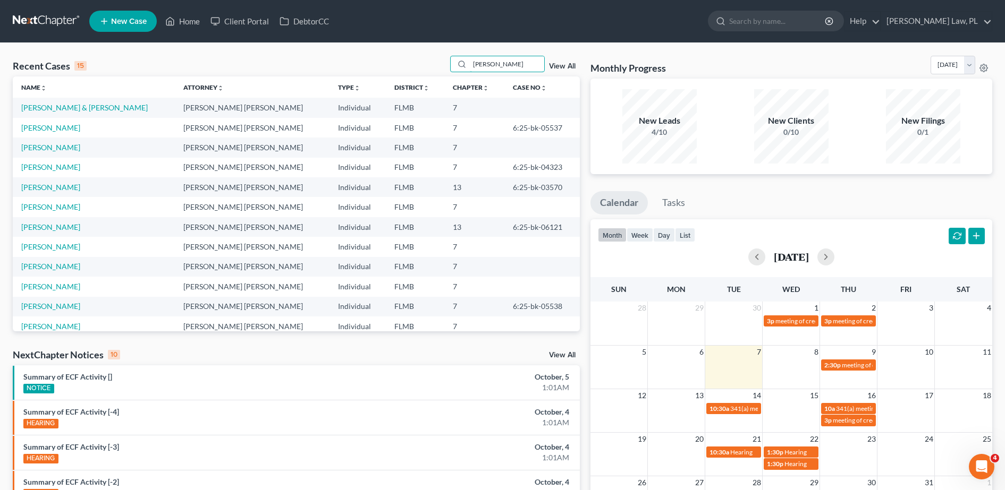
type input "[PERSON_NAME]"
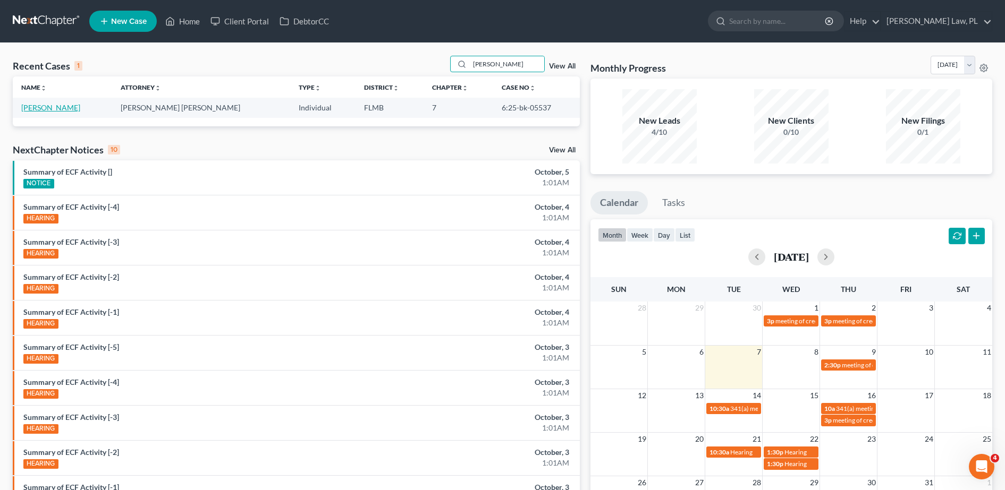
click at [72, 107] on link "[PERSON_NAME]" at bounding box center [50, 107] width 59 height 9
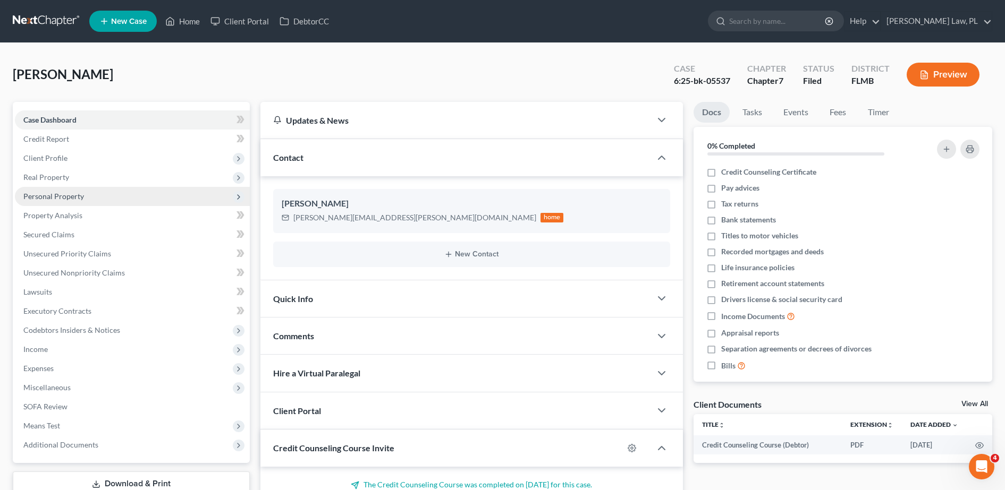
click at [79, 187] on span "Personal Property" at bounding box center [132, 196] width 235 height 19
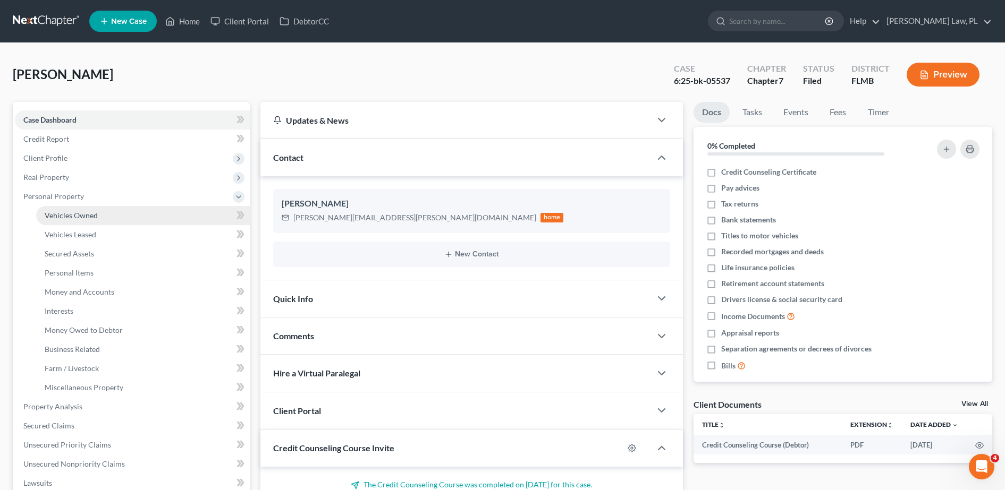
click at [82, 215] on span "Vehicles Owned" at bounding box center [71, 215] width 53 height 9
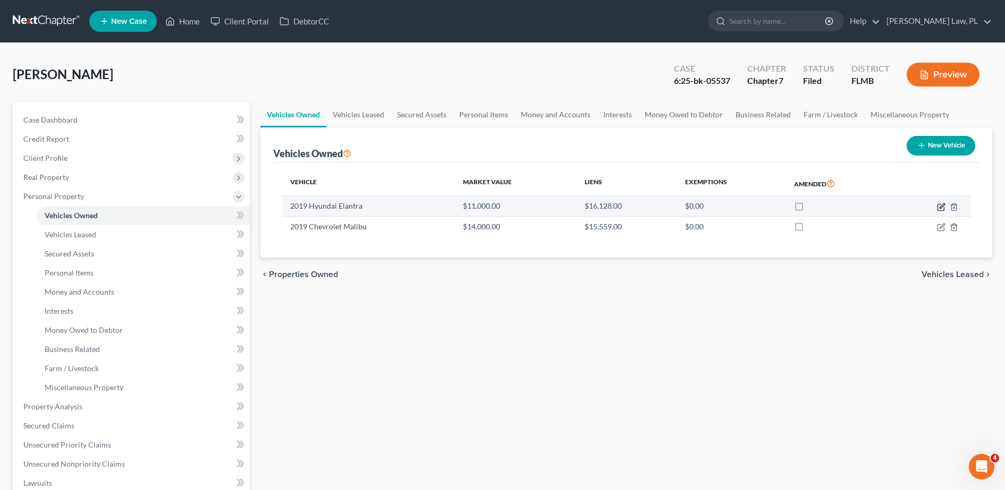
click at [943, 208] on icon "button" at bounding box center [941, 207] width 9 height 9
select select "0"
select select "7"
select select "1"
select select "3"
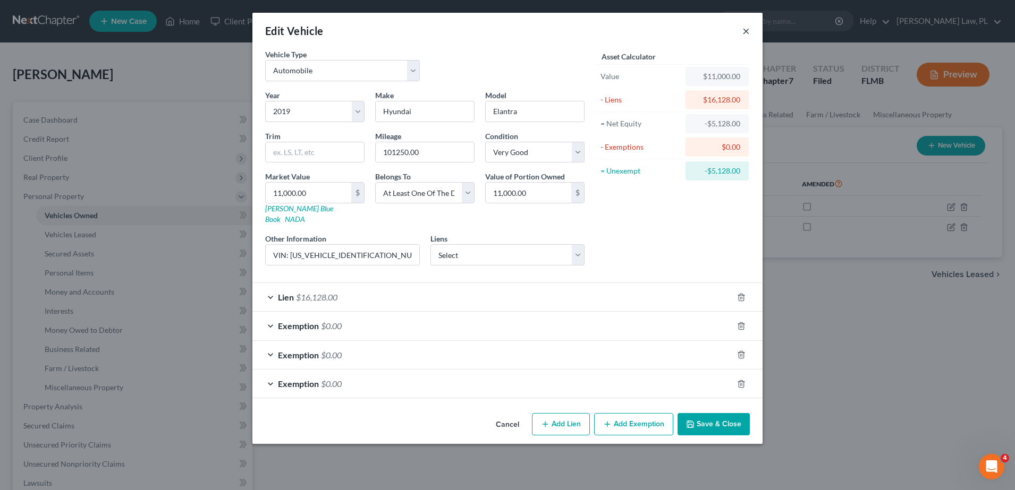
click at [743, 30] on button "×" at bounding box center [745, 30] width 7 height 13
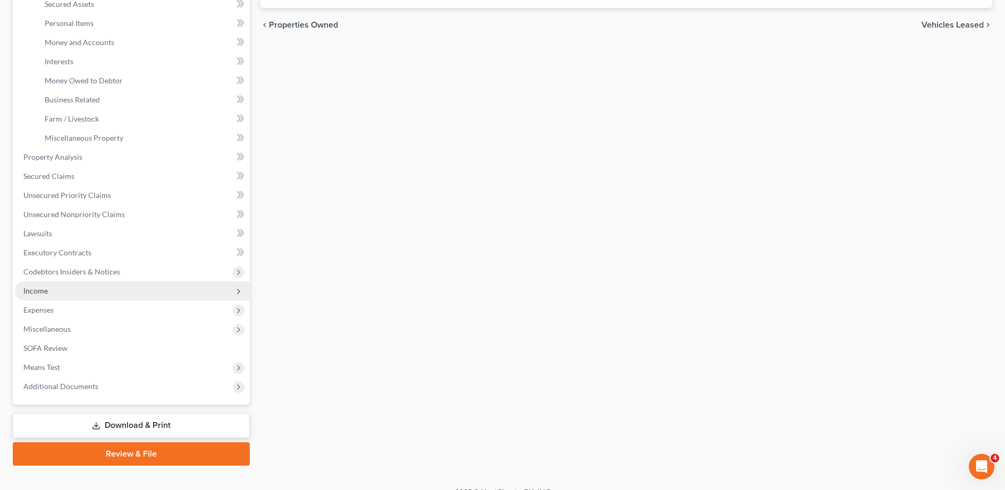
click at [102, 289] on span "Income" at bounding box center [132, 291] width 235 height 19
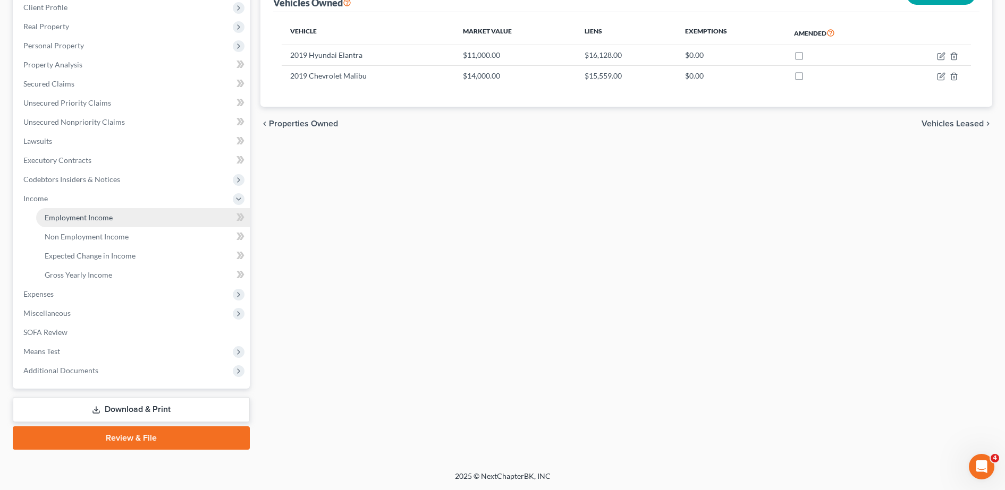
click at [72, 222] on link "Employment Income" at bounding box center [143, 217] width 214 height 19
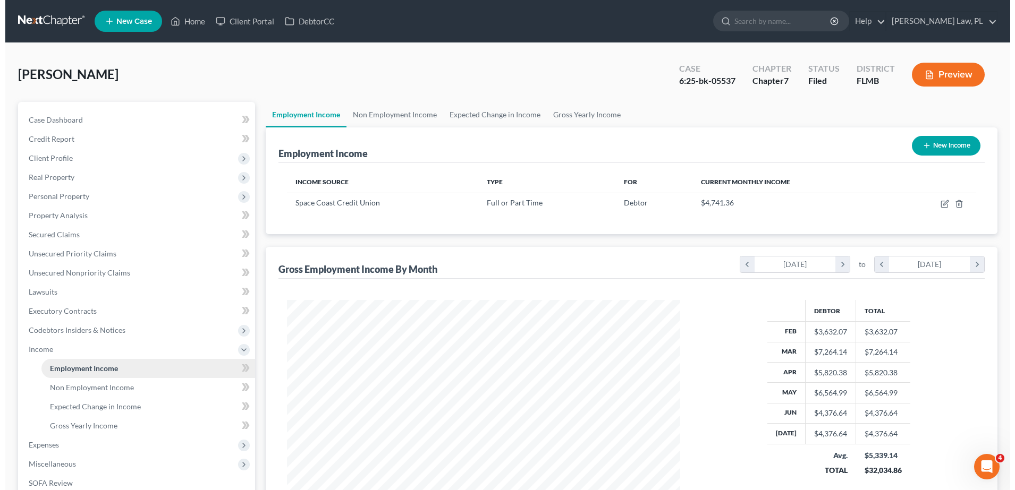
scroll to position [197, 414]
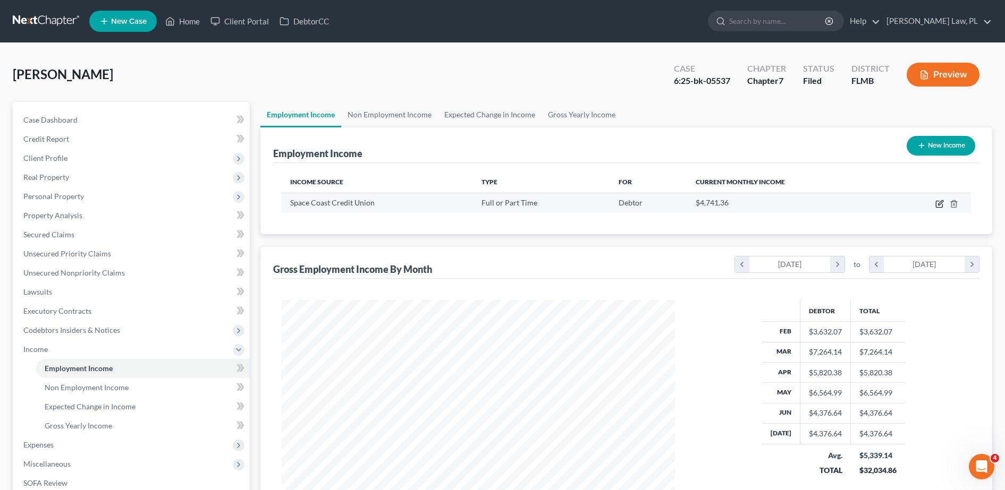
click at [940, 204] on icon "button" at bounding box center [939, 204] width 9 height 9
select select "0"
select select "9"
select select "2"
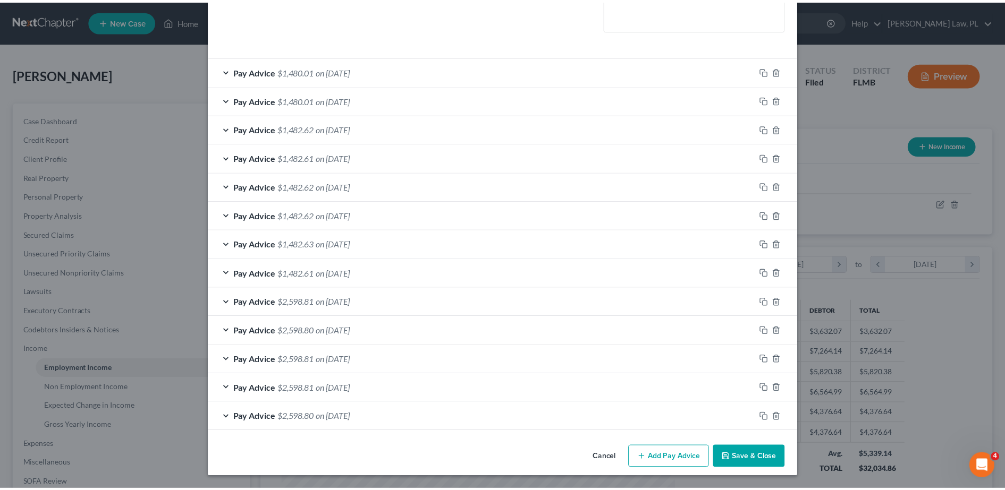
scroll to position [0, 0]
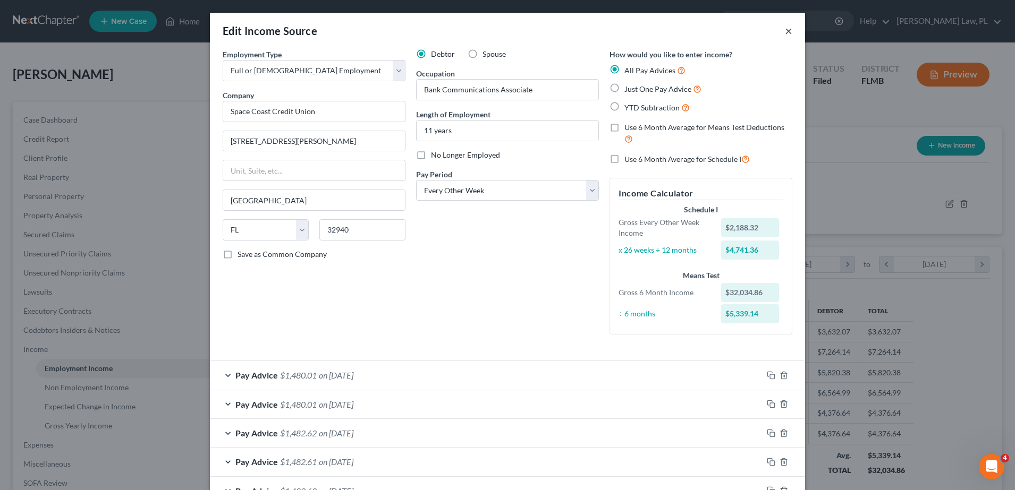
click at [785, 31] on button "×" at bounding box center [788, 30] width 7 height 13
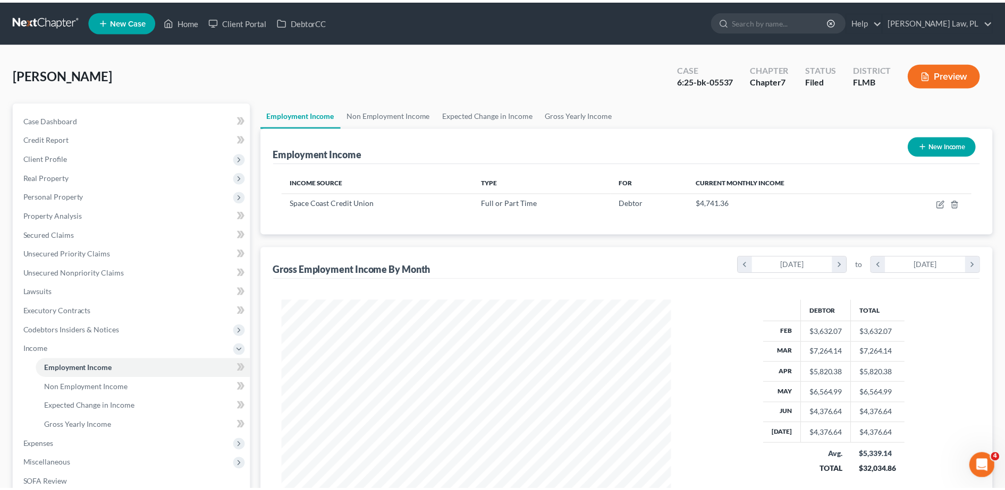
scroll to position [531212, 530994]
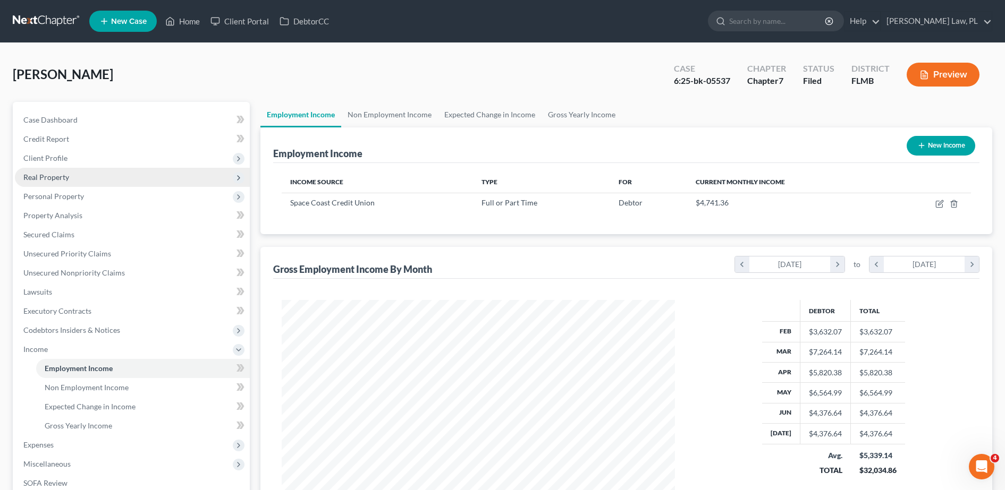
click at [106, 186] on span "Real Property" at bounding box center [132, 177] width 235 height 19
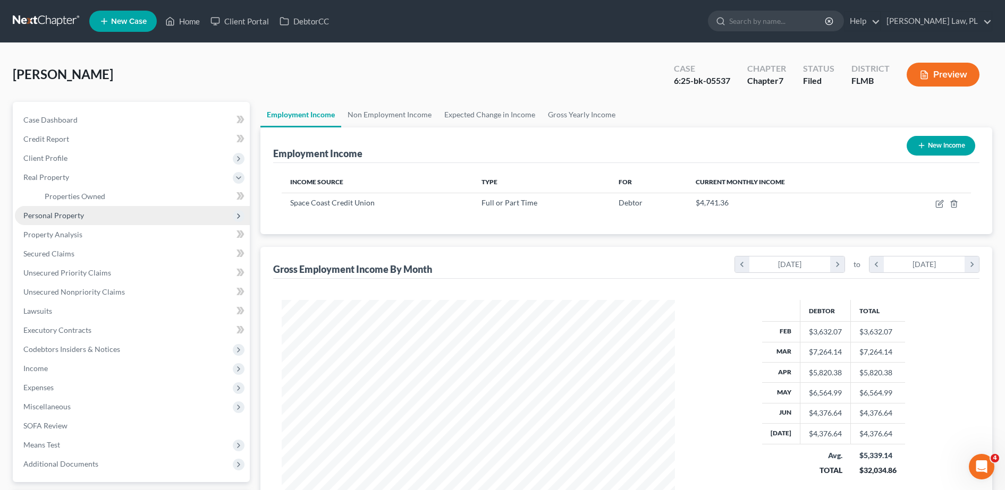
click at [77, 213] on span "Personal Property" at bounding box center [53, 215] width 61 height 9
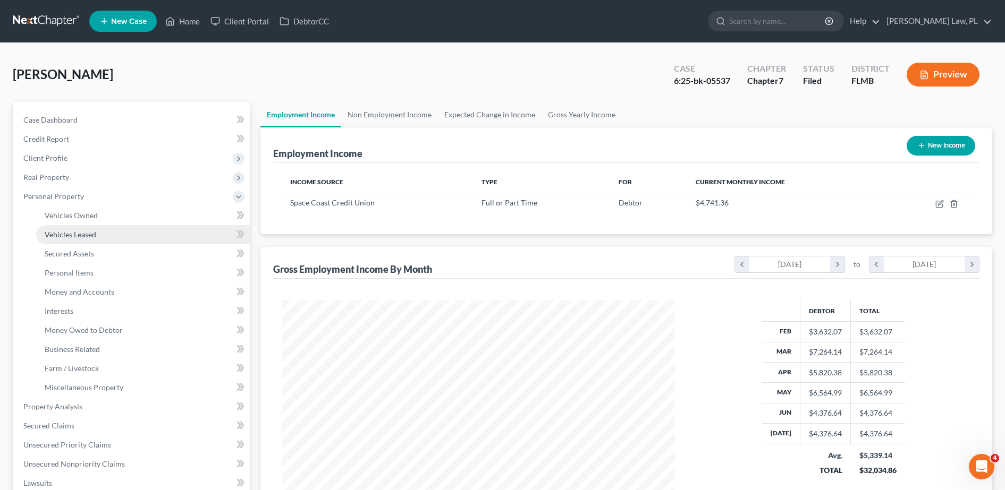
click at [86, 227] on link "Vehicles Leased" at bounding box center [143, 234] width 214 height 19
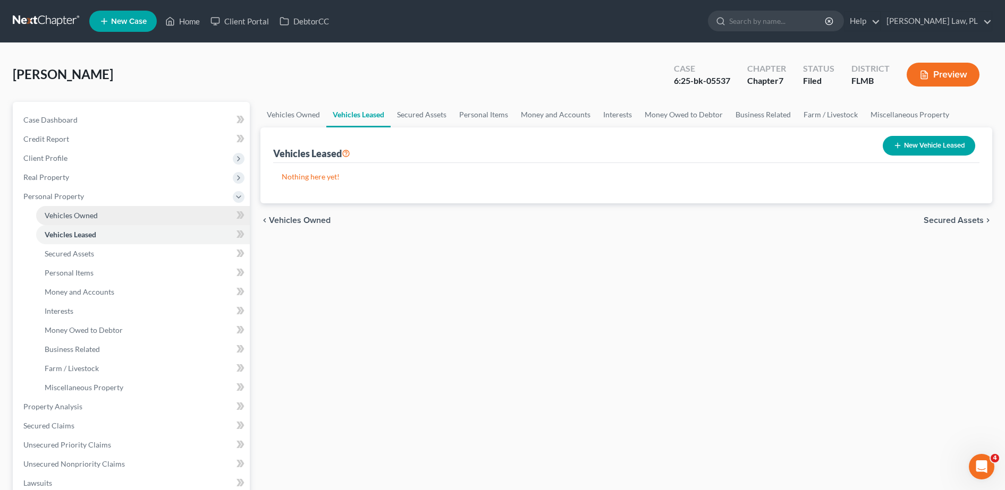
click at [79, 222] on link "Vehicles Owned" at bounding box center [143, 215] width 214 height 19
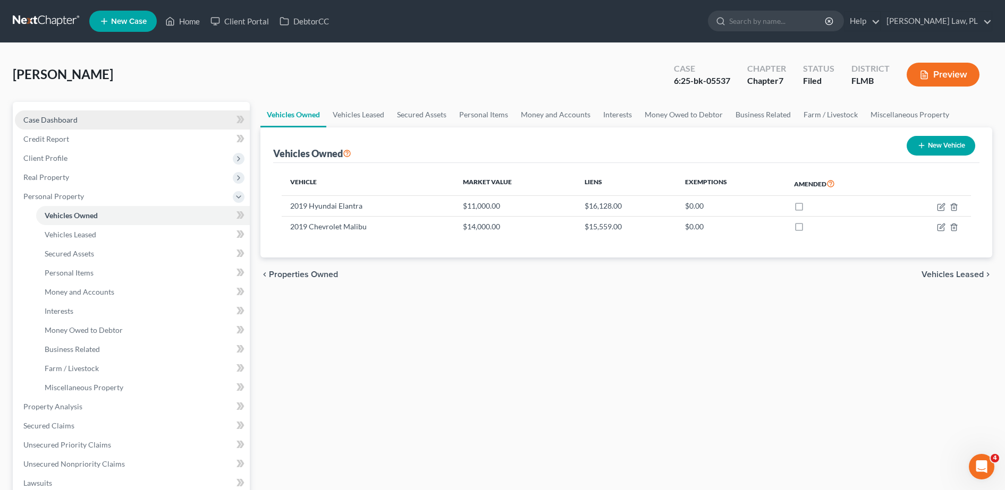
click at [110, 124] on link "Case Dashboard" at bounding box center [132, 120] width 235 height 19
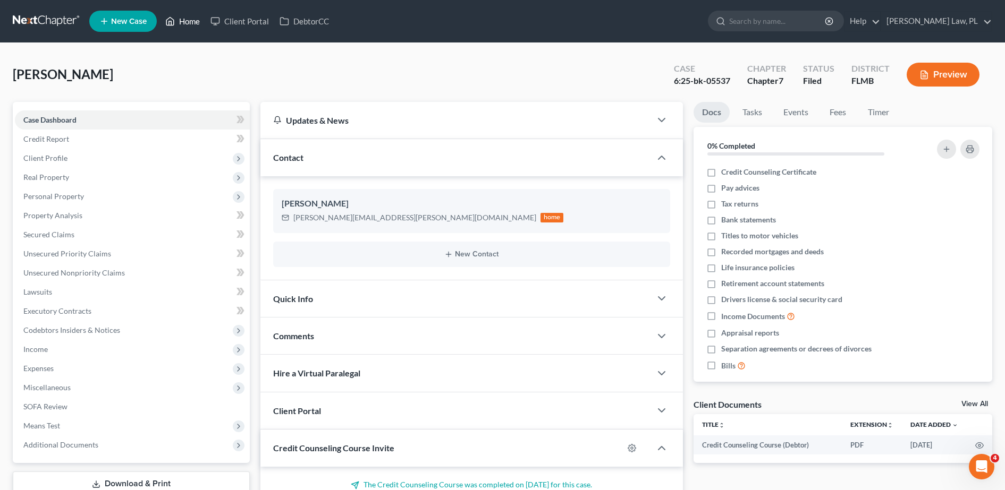
click at [177, 18] on link "Home" at bounding box center [182, 21] width 45 height 19
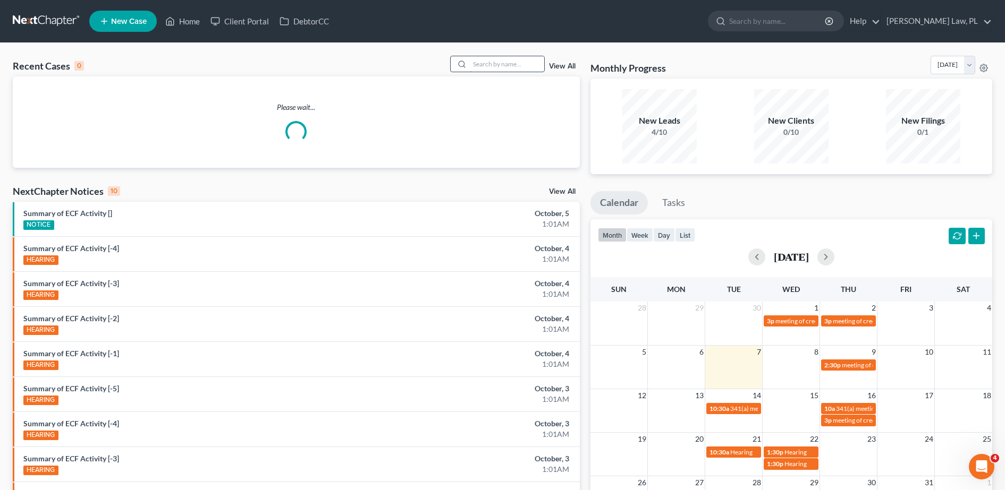
click at [496, 64] on input "search" at bounding box center [507, 63] width 74 height 15
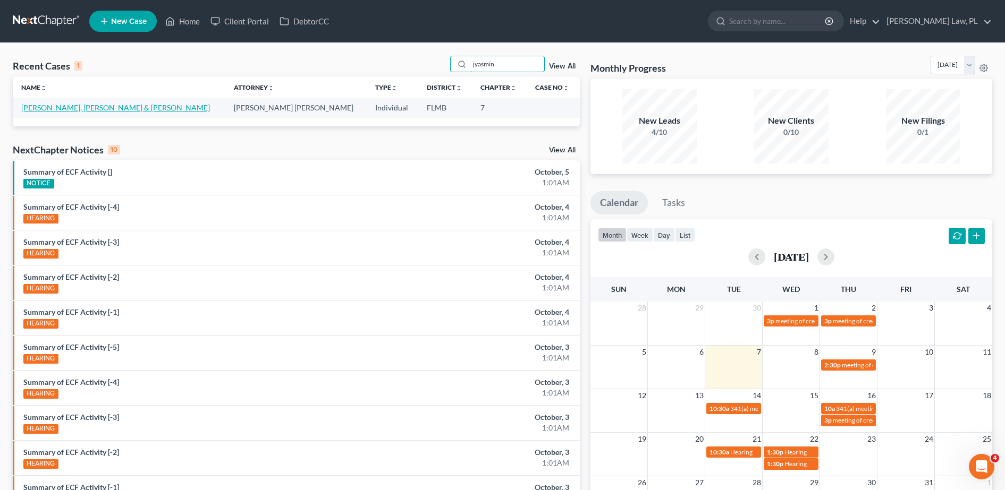
type input "jyasmin"
click at [92, 111] on link "[PERSON_NAME], [PERSON_NAME] & [PERSON_NAME]" at bounding box center [115, 107] width 189 height 9
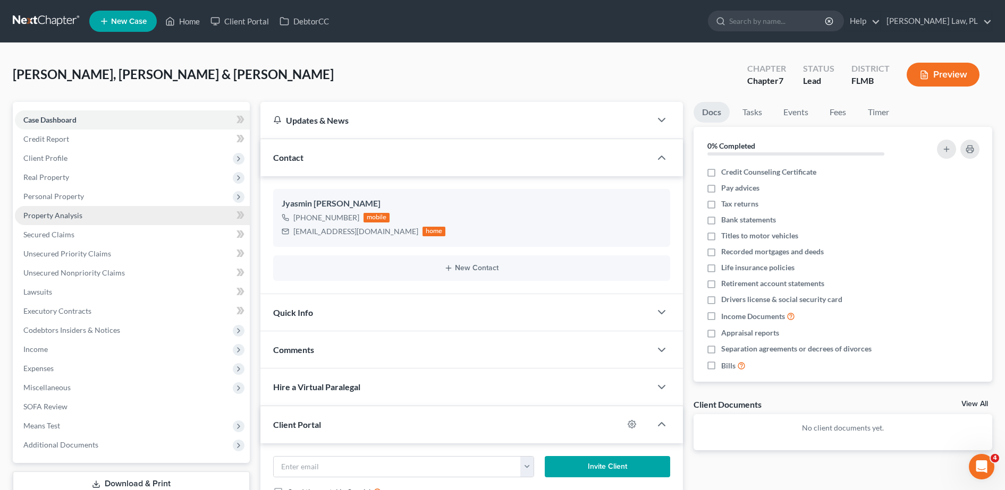
click at [90, 219] on link "Property Analysis" at bounding box center [132, 215] width 235 height 19
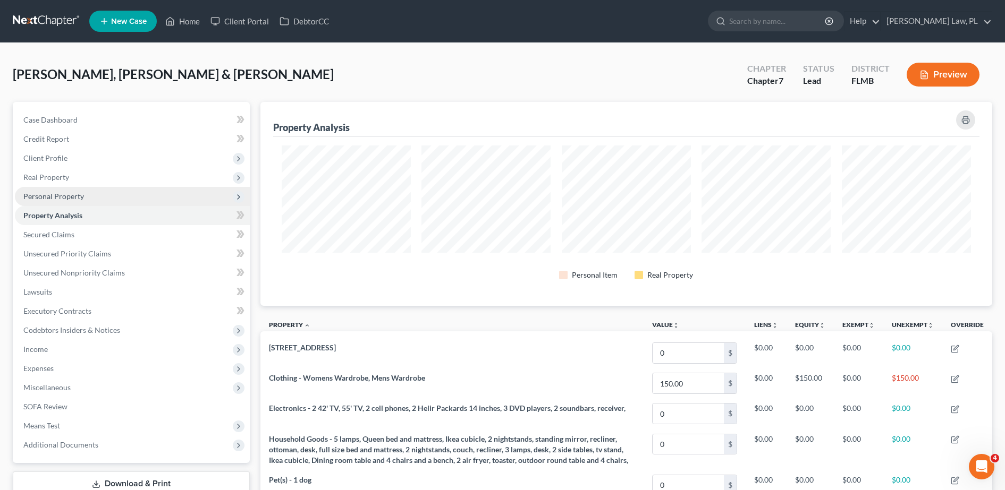
scroll to position [204, 732]
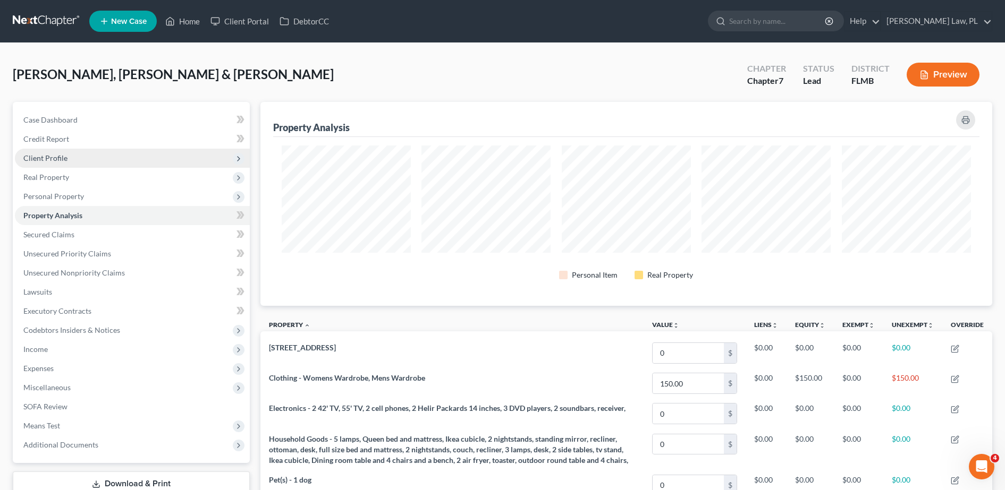
click at [91, 160] on span "Client Profile" at bounding box center [132, 158] width 235 height 19
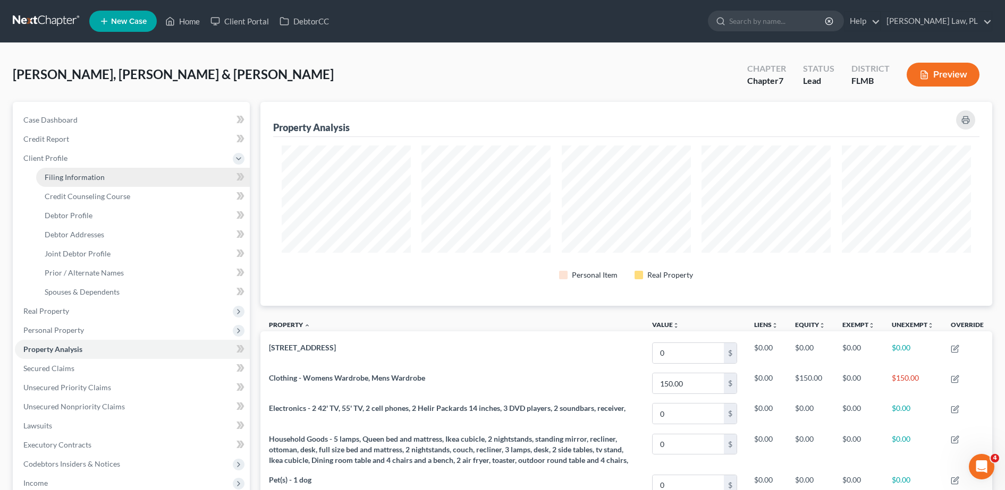
click at [90, 175] on span "Filing Information" at bounding box center [75, 177] width 60 height 9
select select "1"
select select "0"
select select "15"
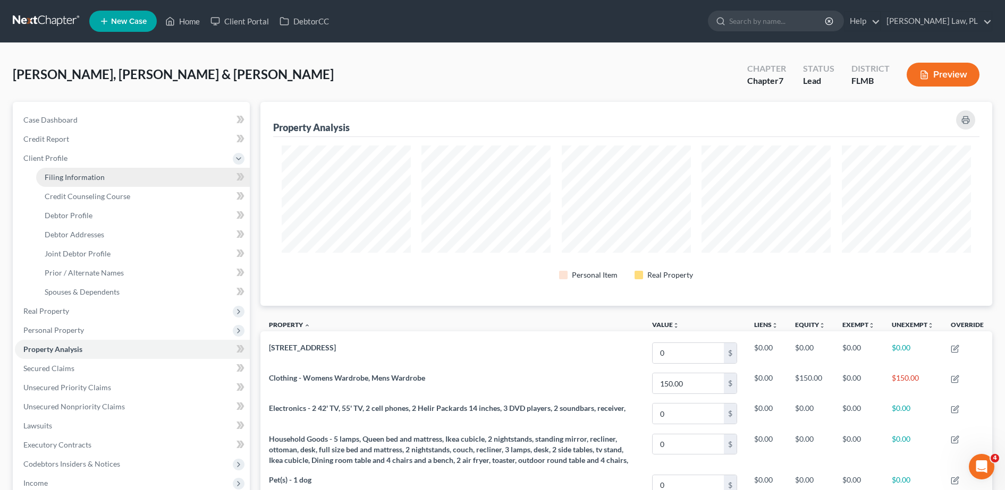
select select "0"
select select "9"
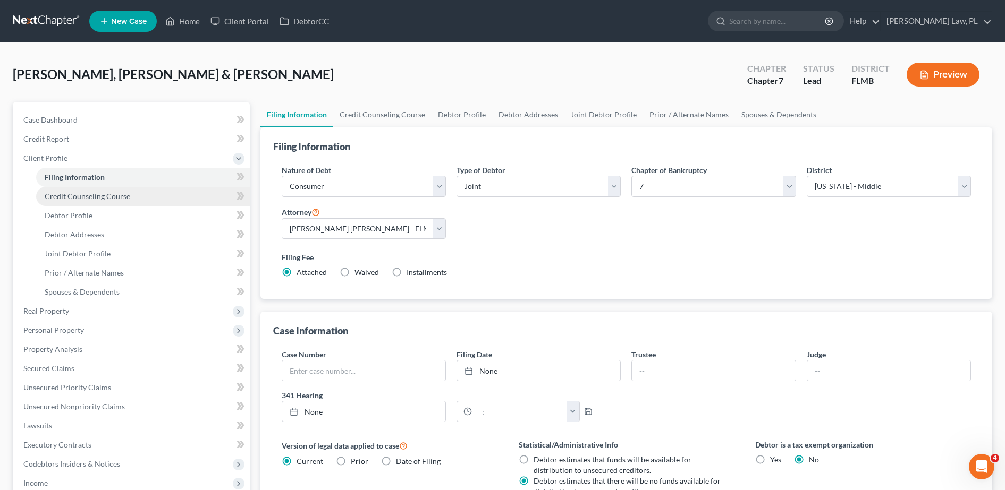
click at [96, 192] on span "Credit Counseling Course" at bounding box center [88, 196] width 86 height 9
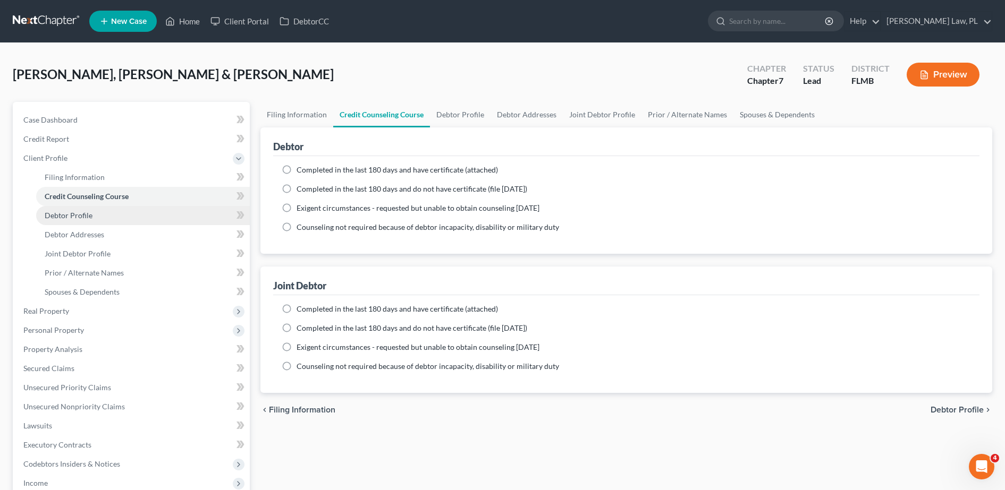
click at [100, 221] on link "Debtor Profile" at bounding box center [143, 215] width 214 height 19
select select "1"
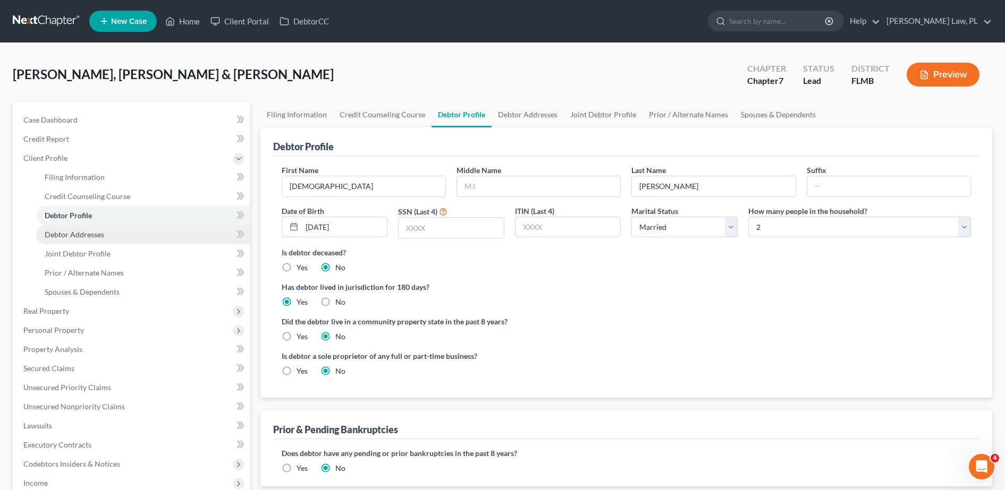
click at [99, 230] on span "Debtor Addresses" at bounding box center [75, 234] width 60 height 9
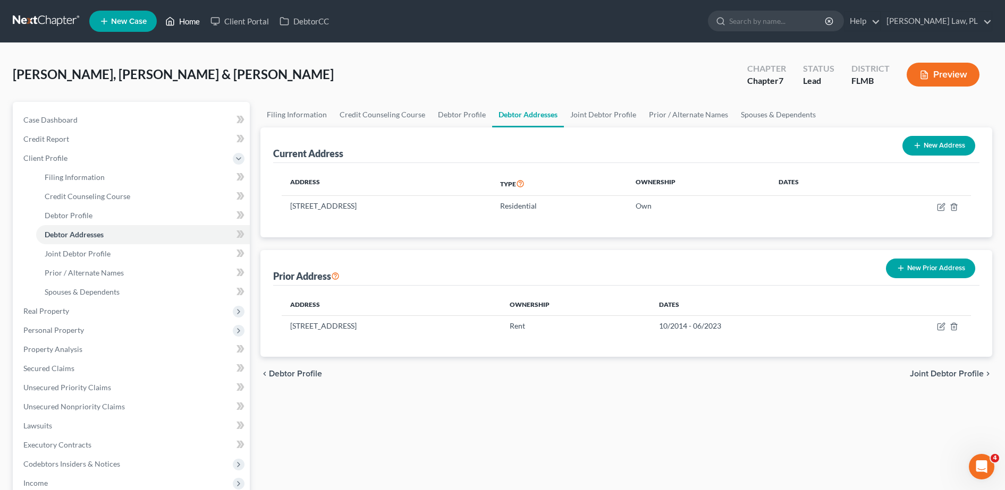
click at [197, 19] on link "Home" at bounding box center [182, 21] width 45 height 19
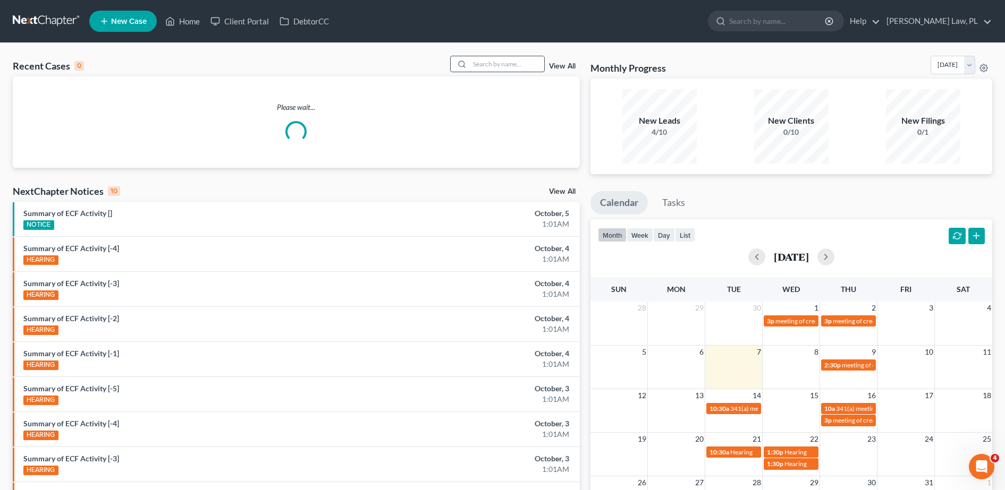
click at [474, 69] on input "search" at bounding box center [507, 63] width 74 height 15
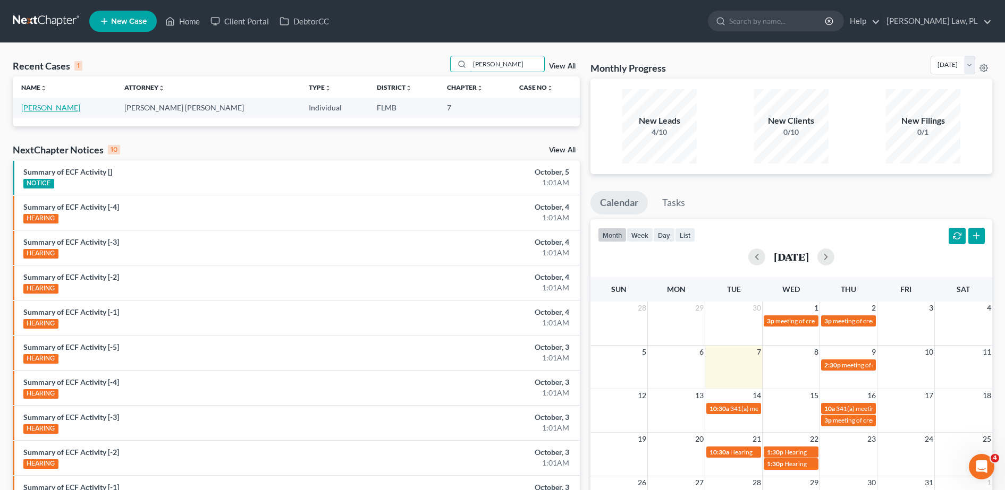
type input "[PERSON_NAME]"
click at [47, 111] on link "[PERSON_NAME]" at bounding box center [50, 107] width 59 height 9
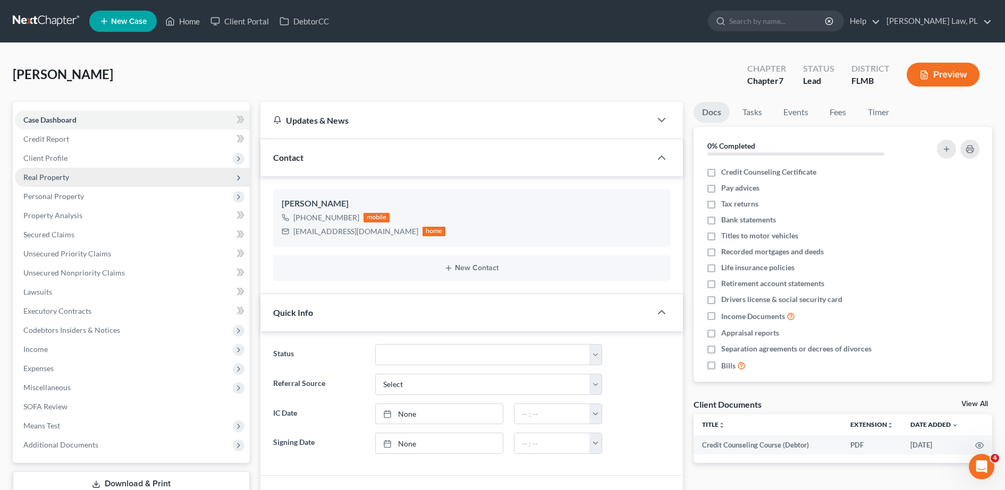
click at [114, 176] on span "Real Property" at bounding box center [132, 177] width 235 height 19
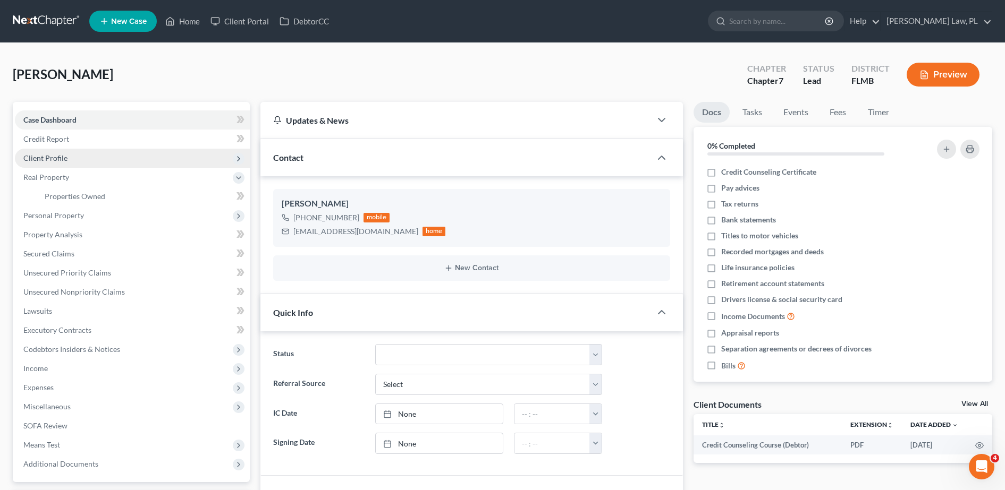
click at [88, 162] on span "Client Profile" at bounding box center [132, 158] width 235 height 19
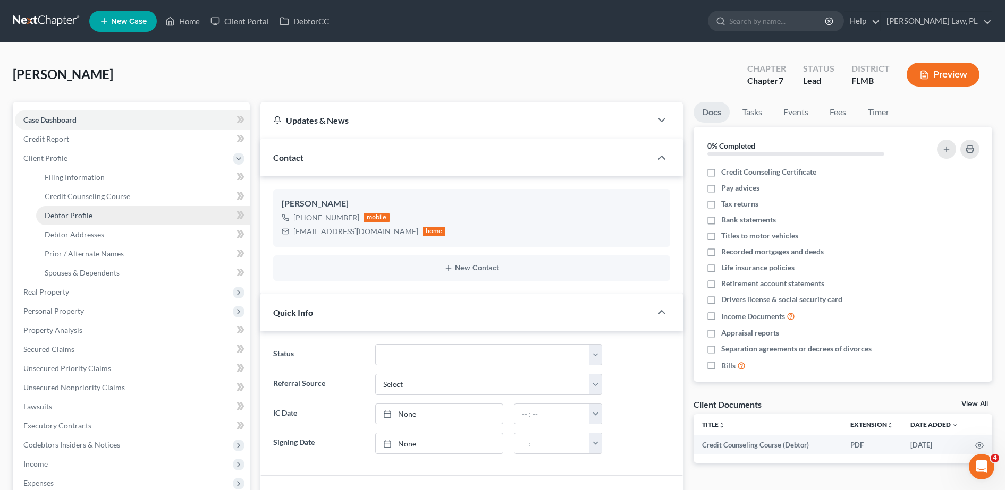
click at [100, 219] on link "Debtor Profile" at bounding box center [143, 215] width 214 height 19
select select "0"
select select "3"
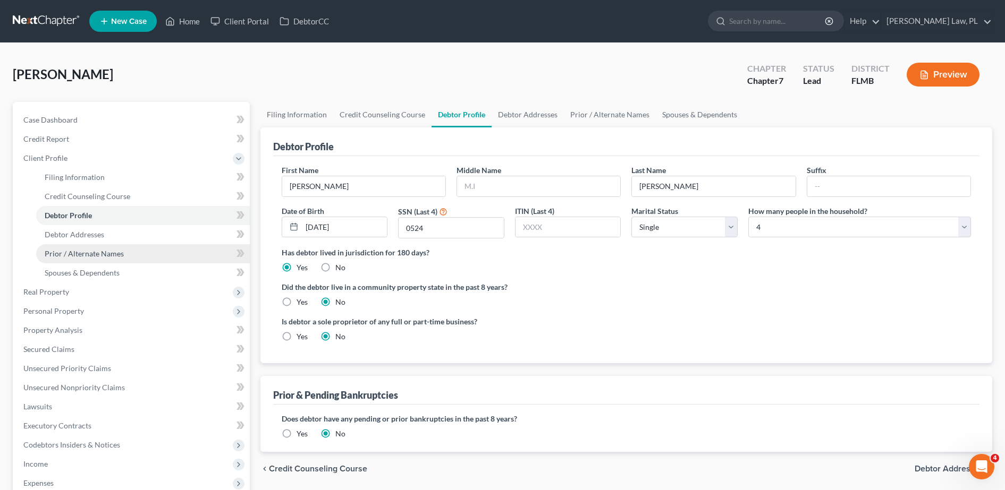
click at [88, 245] on link "Prior / Alternate Names" at bounding box center [143, 253] width 214 height 19
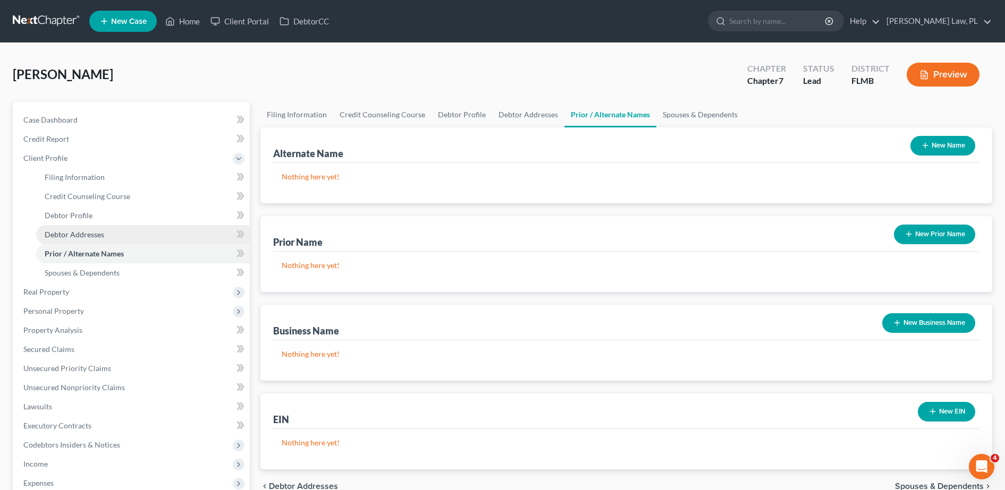
click at [84, 233] on span "Debtor Addresses" at bounding box center [75, 234] width 60 height 9
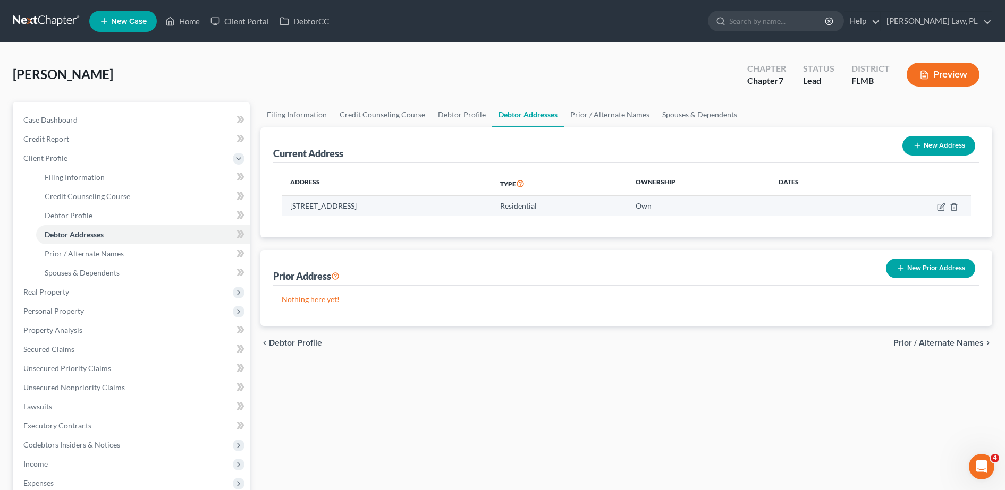
drag, startPoint x: 446, startPoint y: 206, endPoint x: 290, endPoint y: 198, distance: 156.9
click at [290, 198] on td "[STREET_ADDRESS]" at bounding box center [387, 206] width 210 height 20
copy td "[STREET_ADDRESS]"
click at [134, 18] on span "New Case" at bounding box center [129, 22] width 36 height 8
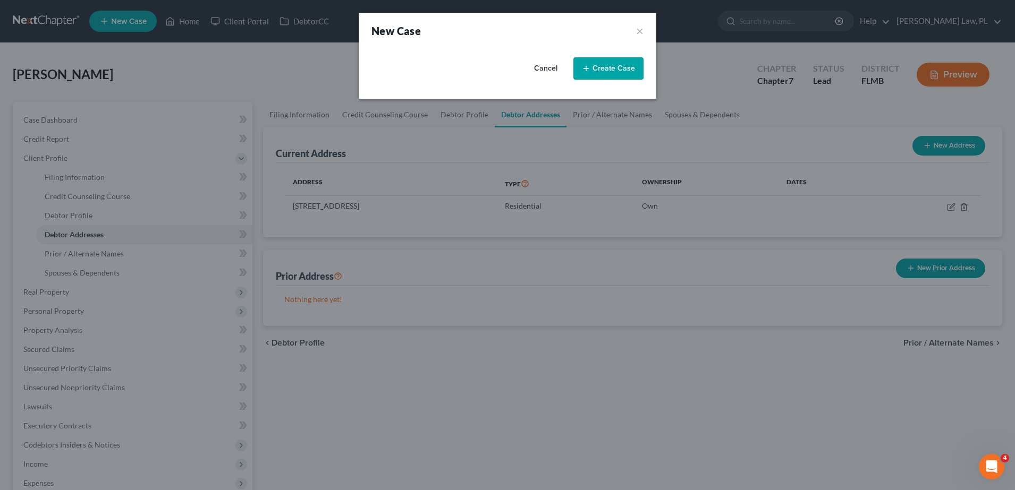
select select "15"
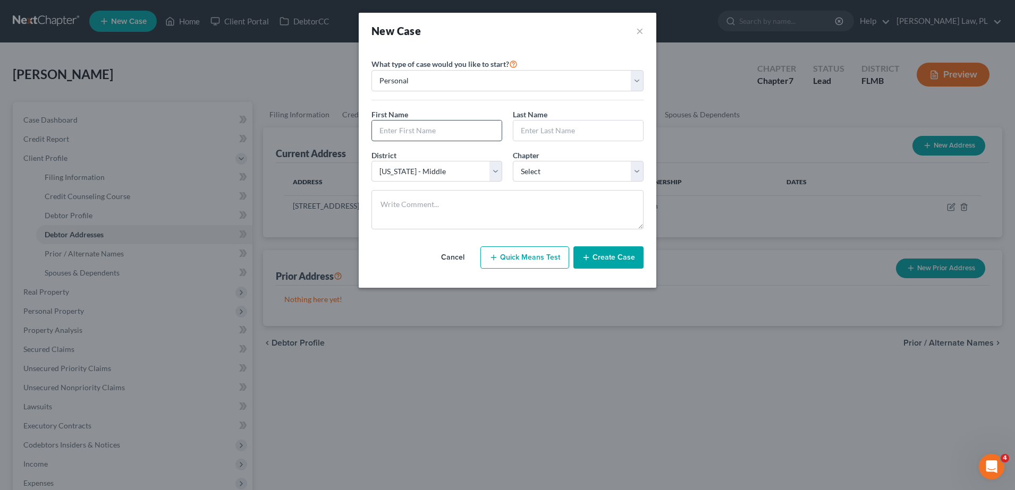
click at [449, 127] on input "text" at bounding box center [437, 131] width 130 height 20
type input "[PERSON_NAME]"
click at [538, 183] on div "District * Select [US_STATE] - [GEOGRAPHIC_DATA] [US_STATE] - [GEOGRAPHIC_DATA]…" at bounding box center [507, 170] width 283 height 41
click at [533, 178] on select "Select 7 11 12 13" at bounding box center [578, 171] width 131 height 21
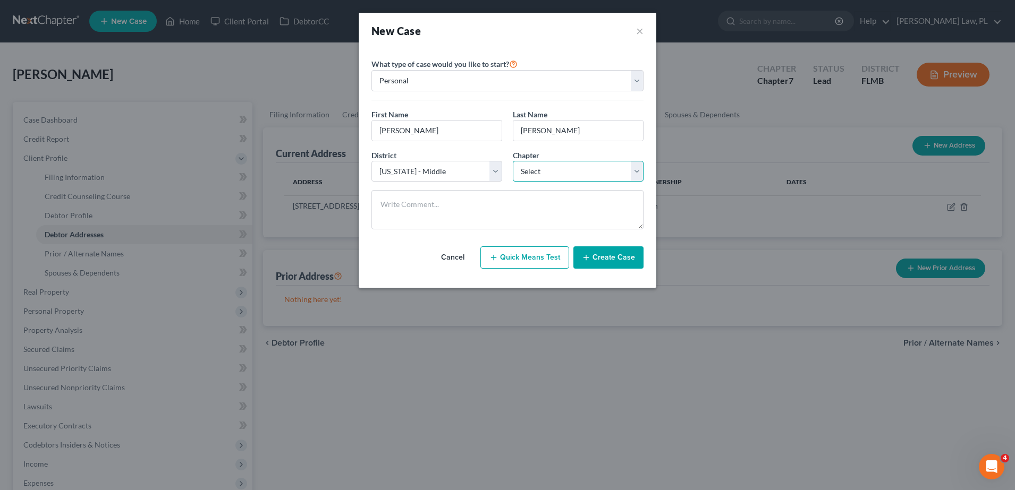
select select "0"
click at [513, 161] on select "Select 7 11 12 13" at bounding box center [578, 171] width 131 height 21
click at [606, 264] on button "Create Case" at bounding box center [608, 258] width 70 height 22
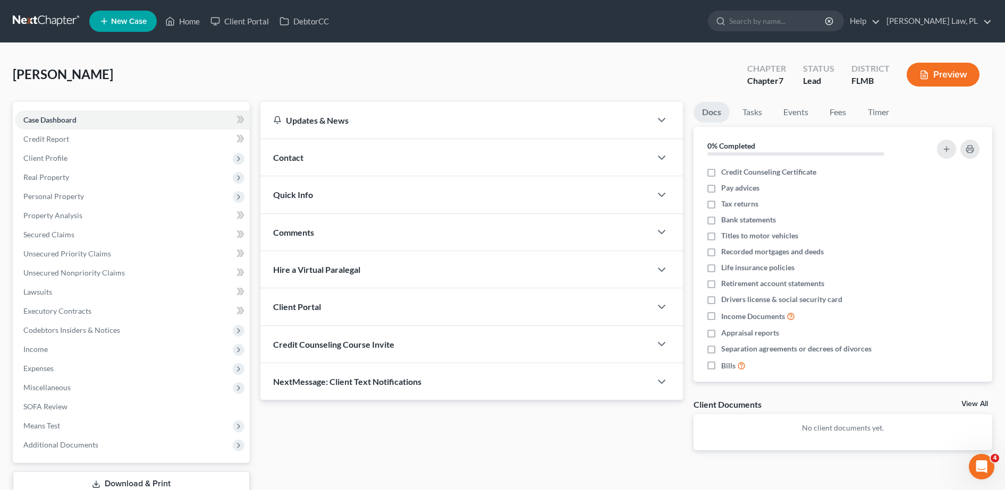
click at [316, 159] on div "Contact" at bounding box center [455, 157] width 391 height 37
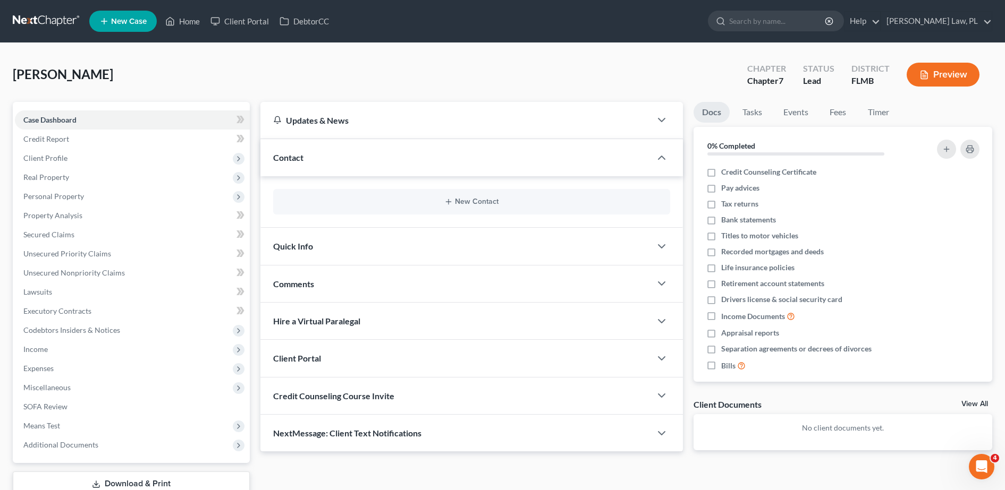
click at [399, 196] on div "New Contact" at bounding box center [471, 202] width 397 height 26
click at [456, 204] on button "New Contact" at bounding box center [472, 202] width 380 height 9
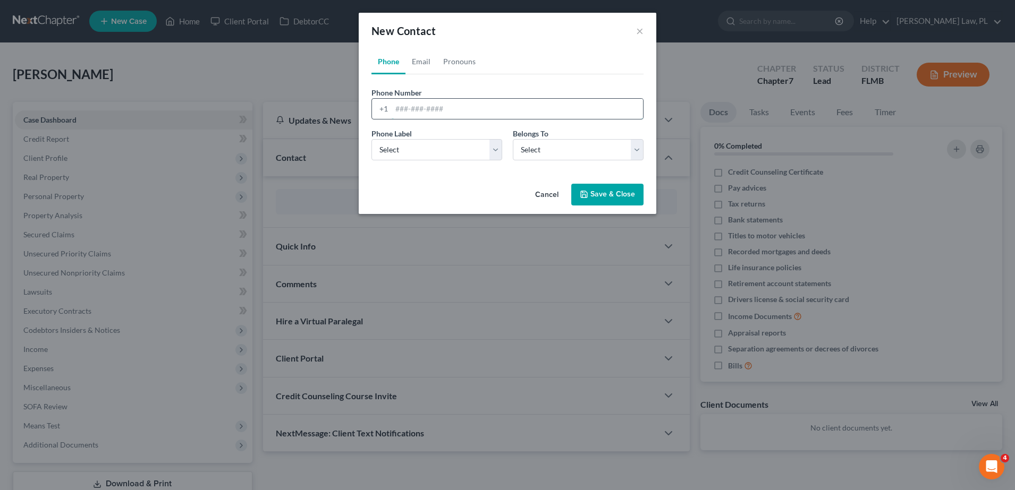
click at [418, 115] on input "tel" at bounding box center [517, 109] width 251 height 20
type input "4405527883"
drag, startPoint x: 428, startPoint y: 154, endPoint x: 424, endPoint y: 162, distance: 9.0
click at [428, 154] on select "Select Mobile Home Work Other" at bounding box center [436, 149] width 131 height 21
select select "0"
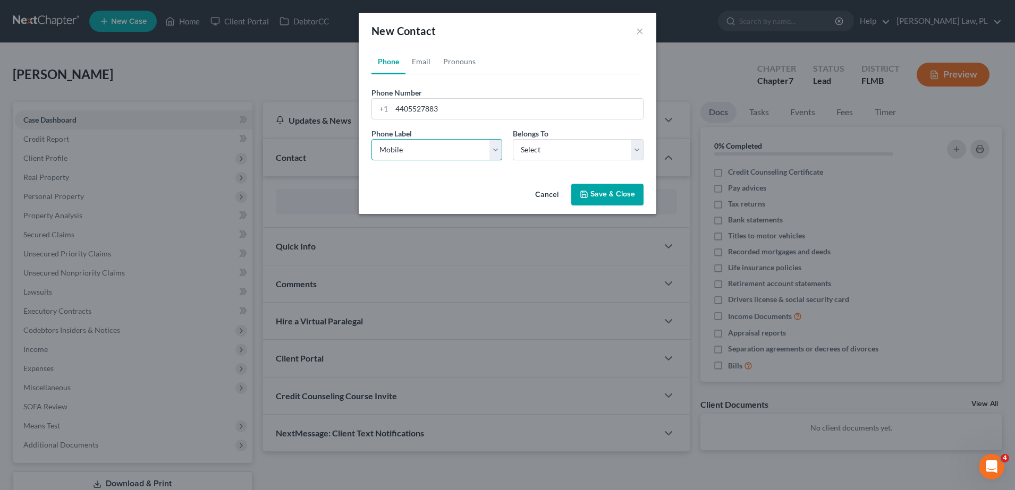
click at [371, 139] on select "Select Mobile Home Work Other" at bounding box center [436, 149] width 131 height 21
drag, startPoint x: 534, startPoint y: 149, endPoint x: 535, endPoint y: 160, distance: 11.2
click at [534, 149] on select "Select Client Other" at bounding box center [578, 149] width 131 height 21
select select "0"
click at [513, 139] on select "Select Client Other" at bounding box center [578, 149] width 131 height 21
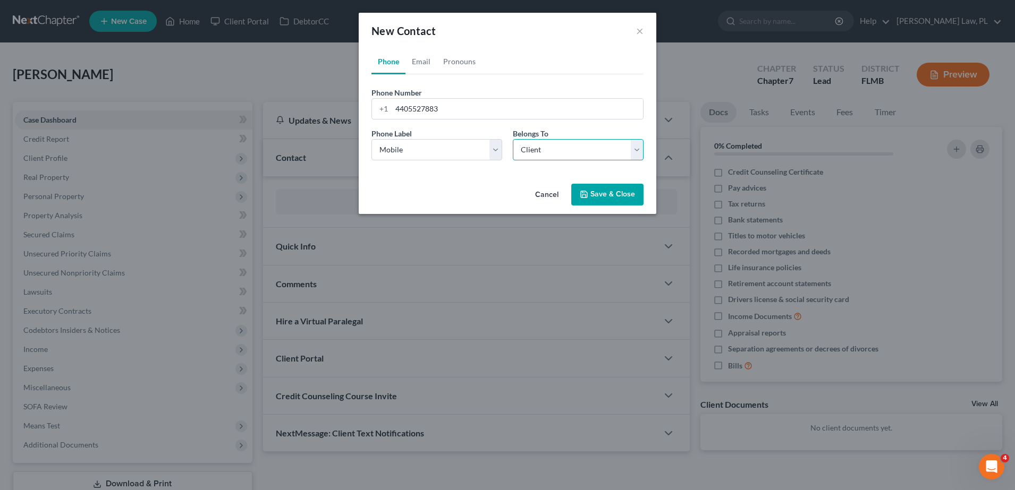
select select "0"
click at [415, 65] on link "Email" at bounding box center [420, 62] width 31 height 26
click at [469, 110] on input "email" at bounding box center [517, 109] width 251 height 20
type input "[EMAIL_ADDRESS][DOMAIN_NAME]"
drag, startPoint x: 468, startPoint y: 142, endPoint x: 462, endPoint y: 155, distance: 14.3
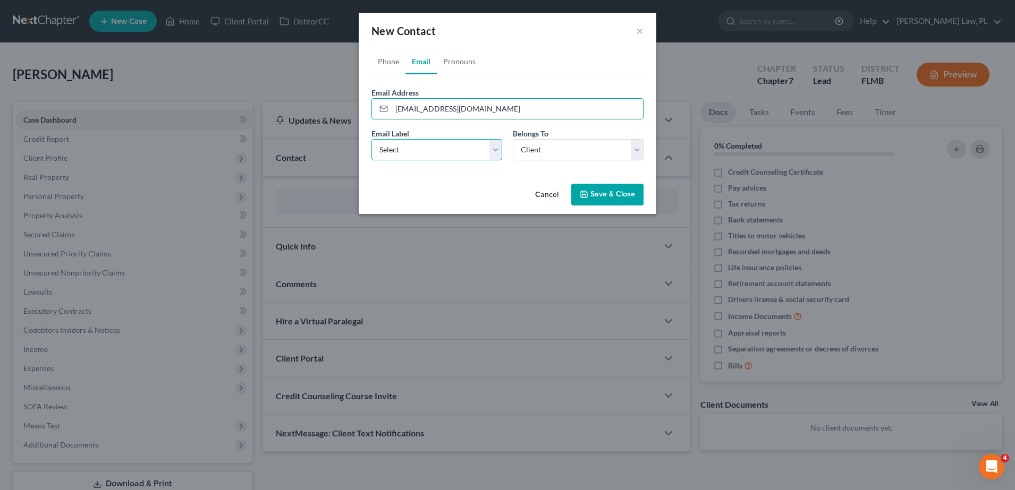
click at [468, 142] on select "Select Home Work Other" at bounding box center [436, 149] width 131 height 21
select select "0"
click at [371, 139] on select "Select Home Work Other" at bounding box center [436, 149] width 131 height 21
click at [617, 194] on button "Save & Close" at bounding box center [607, 195] width 72 height 22
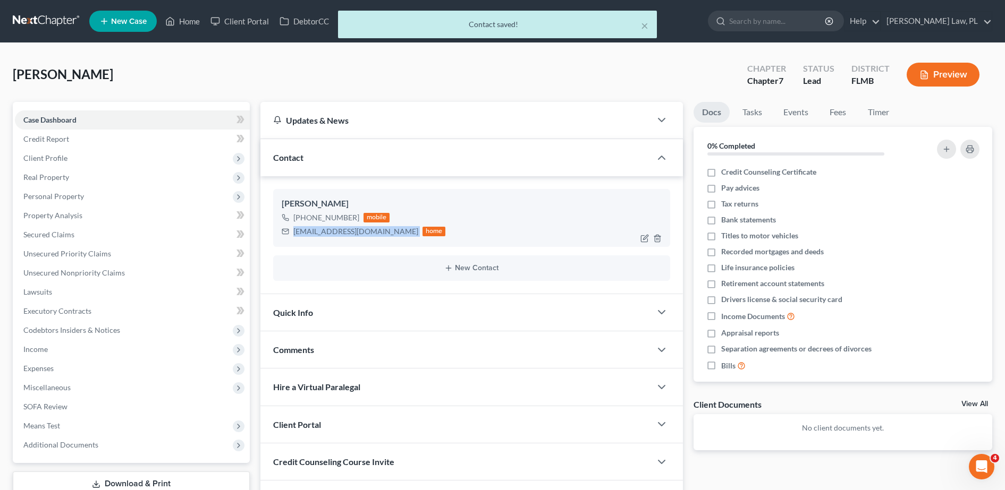
drag, startPoint x: 293, startPoint y: 230, endPoint x: 379, endPoint y: 235, distance: 86.3
click at [379, 235] on div "[EMAIL_ADDRESS][DOMAIN_NAME] home" at bounding box center [364, 232] width 164 height 14
copy div "[EMAIL_ADDRESS][DOMAIN_NAME]"
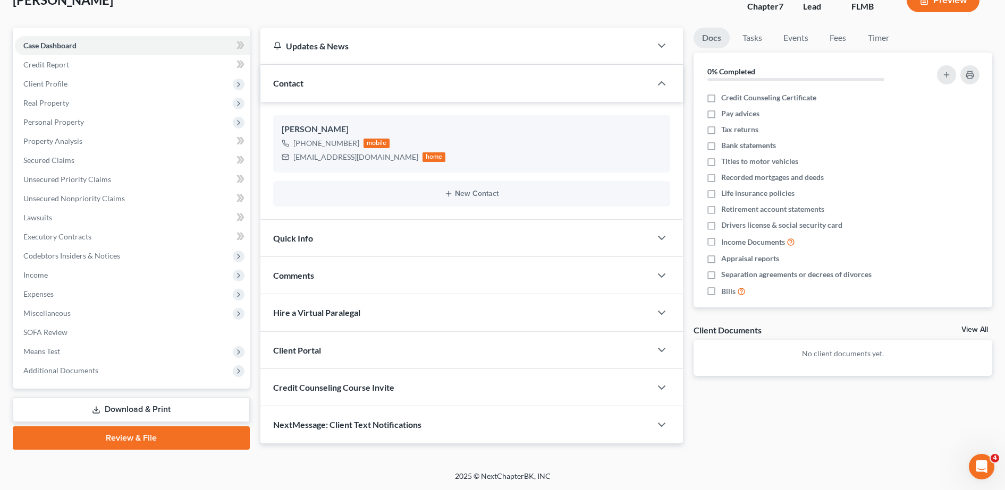
click at [366, 342] on div "Client Portal" at bounding box center [455, 350] width 391 height 37
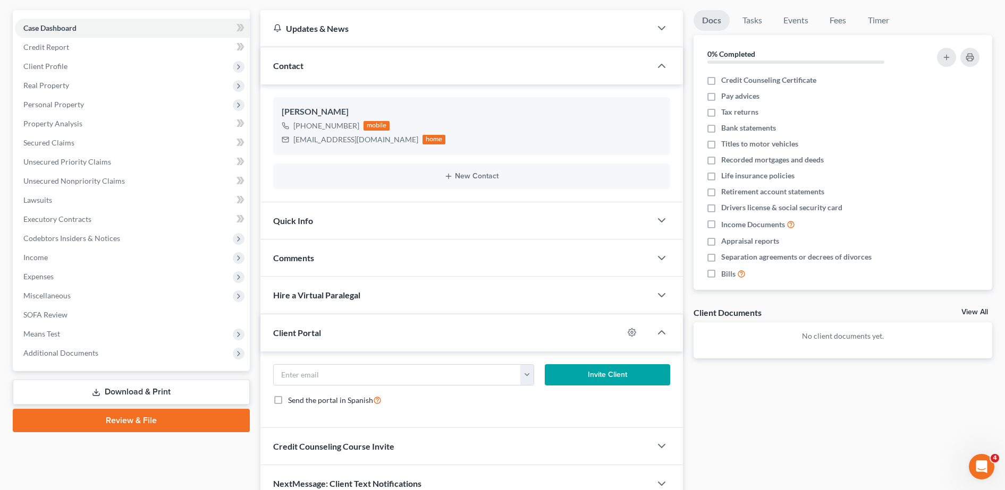
scroll to position [96, 0]
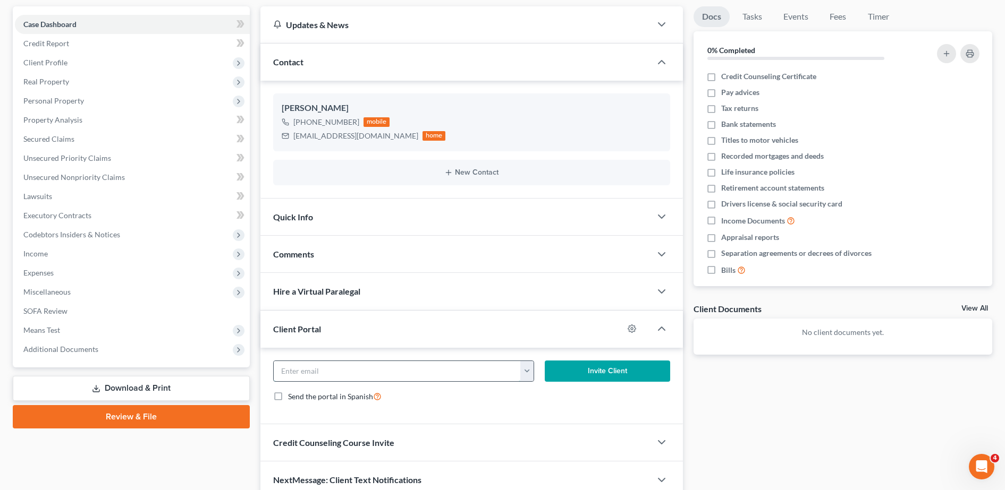
click at [340, 373] on input "email" at bounding box center [398, 371] width 248 height 20
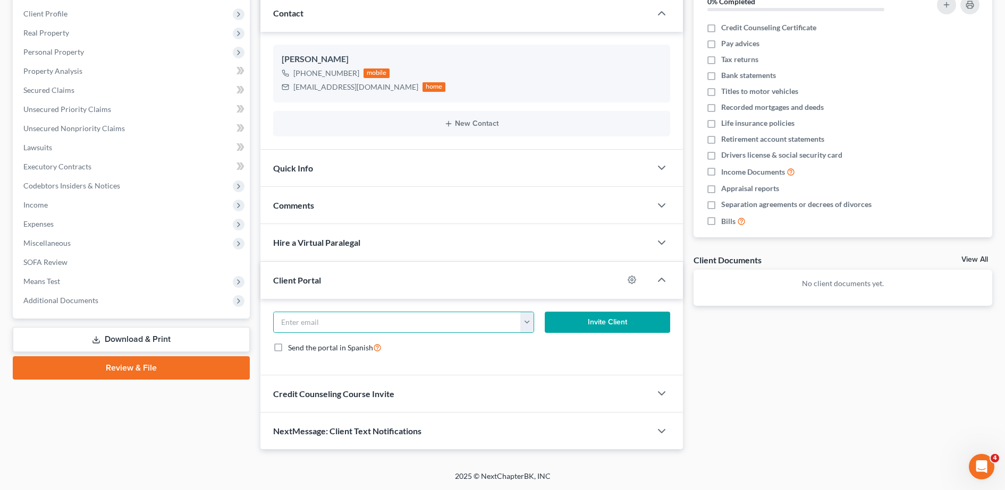
click at [327, 389] on span "Credit Counseling Course Invite" at bounding box center [333, 394] width 121 height 10
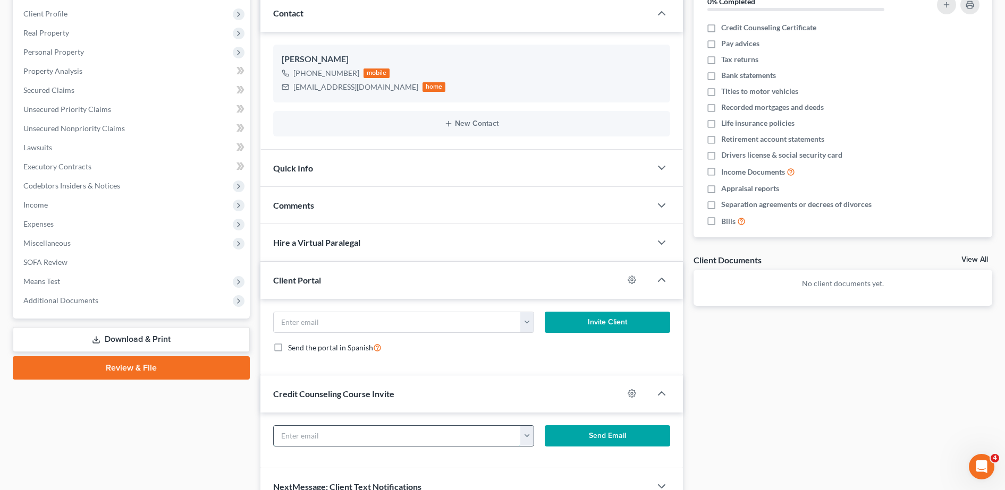
click at [333, 430] on input "text" at bounding box center [398, 436] width 248 height 20
paste input "[EMAIL_ADDRESS][DOMAIN_NAME]"
type input "[EMAIL_ADDRESS][DOMAIN_NAME]"
click at [569, 435] on button "Send Email" at bounding box center [607, 436] width 125 height 21
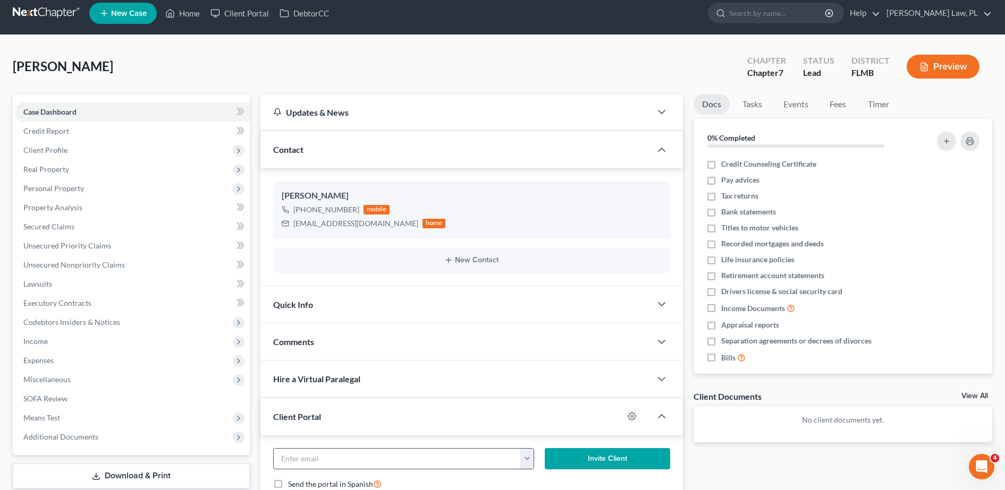
scroll to position [0, 0]
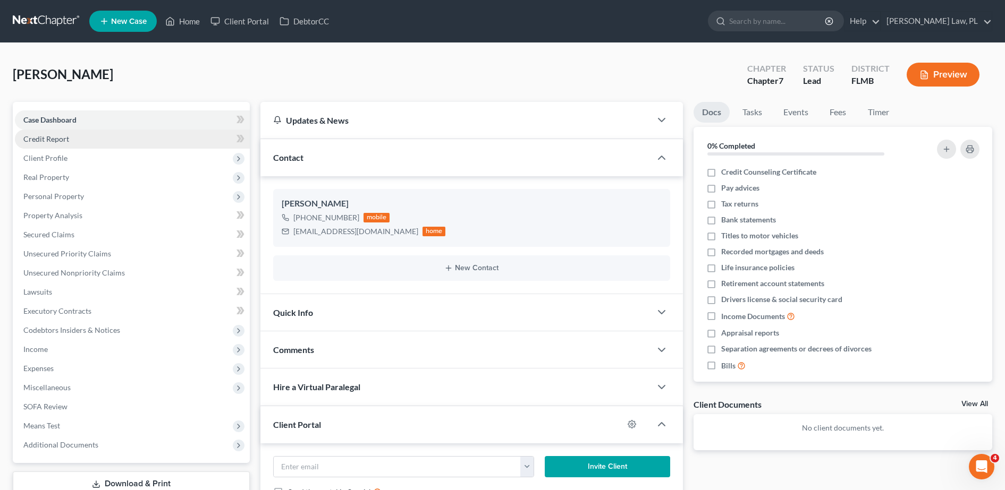
click at [141, 137] on link "Credit Report" at bounding box center [132, 139] width 235 height 19
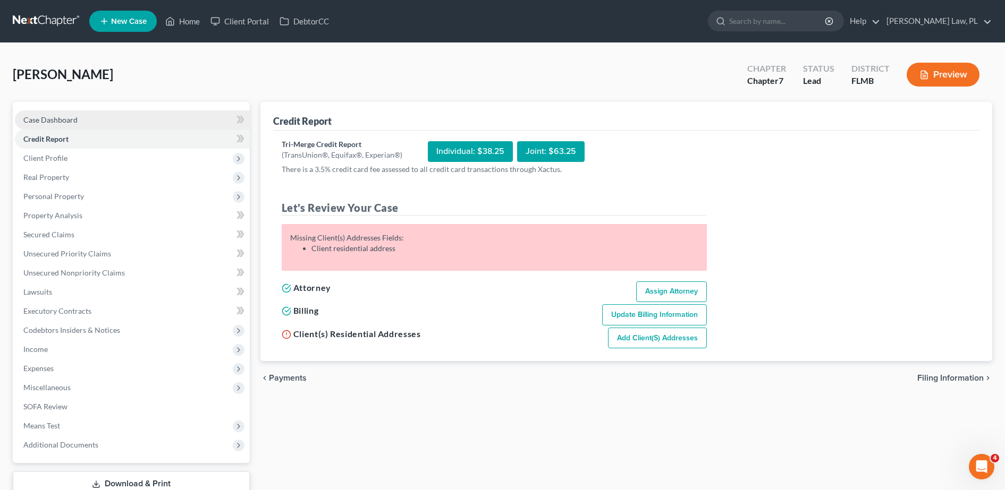
click at [91, 118] on link "Case Dashboard" at bounding box center [132, 120] width 235 height 19
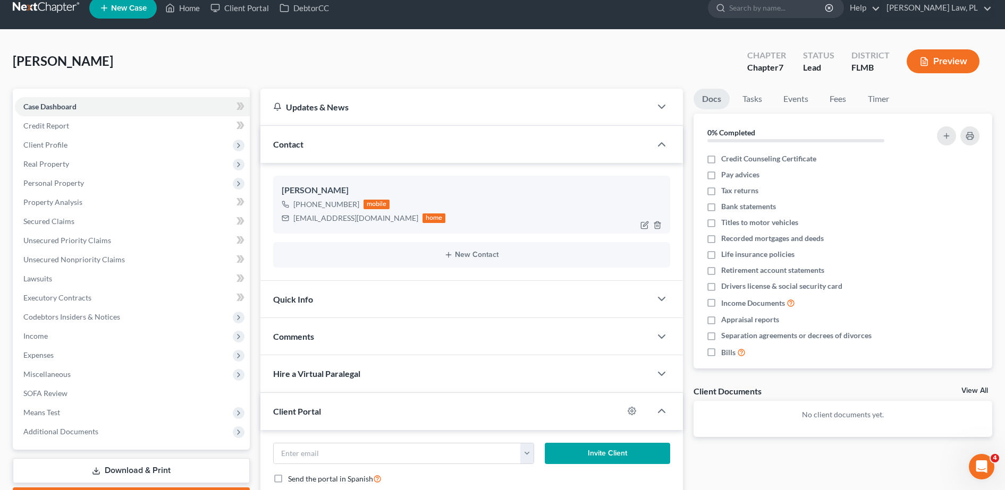
scroll to position [6, 0]
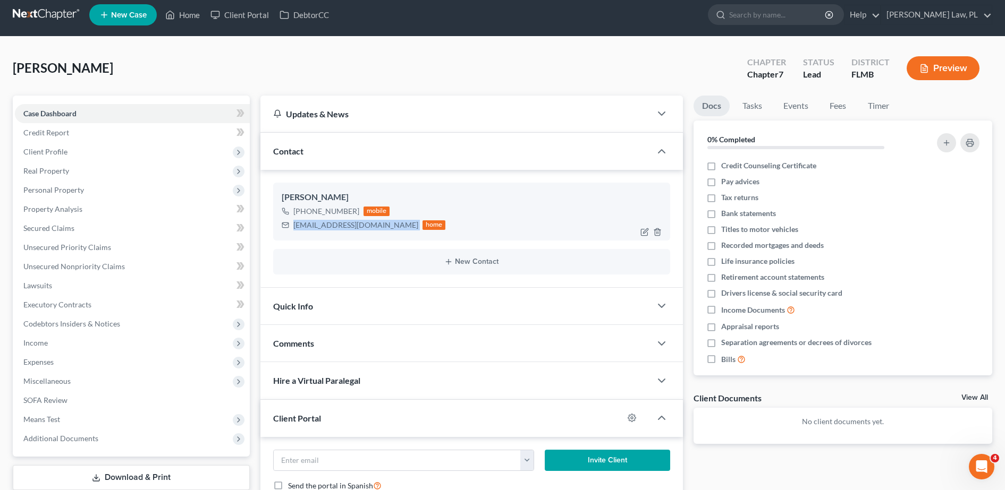
drag, startPoint x: 292, startPoint y: 223, endPoint x: 382, endPoint y: 229, distance: 90.5
click at [382, 229] on div "[EMAIL_ADDRESS][DOMAIN_NAME] home" at bounding box center [364, 225] width 164 height 14
copy div "[EMAIL_ADDRESS][DOMAIN_NAME]"
